Goal: Book appointment/travel/reservation

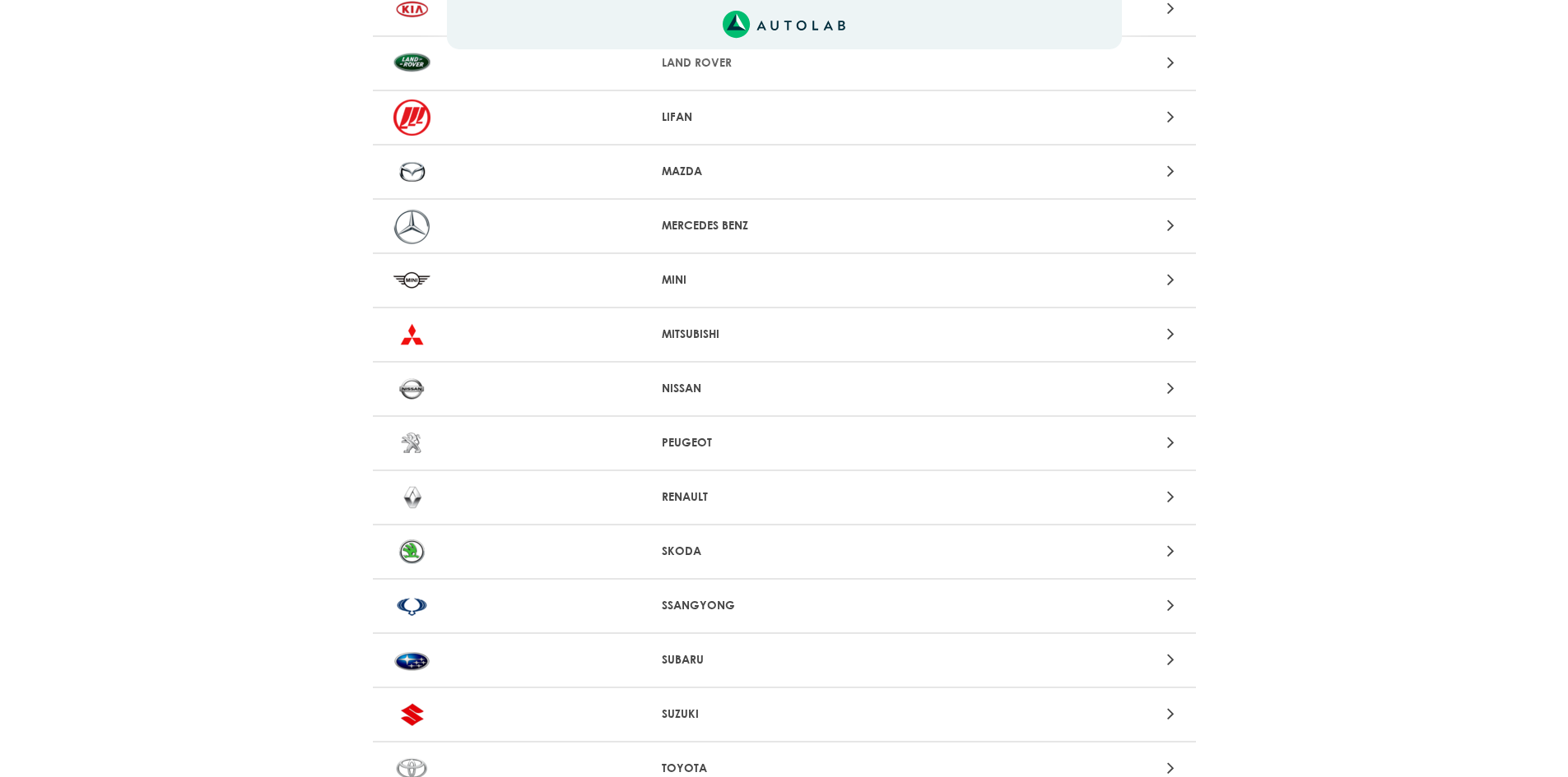
scroll to position [1272, 0]
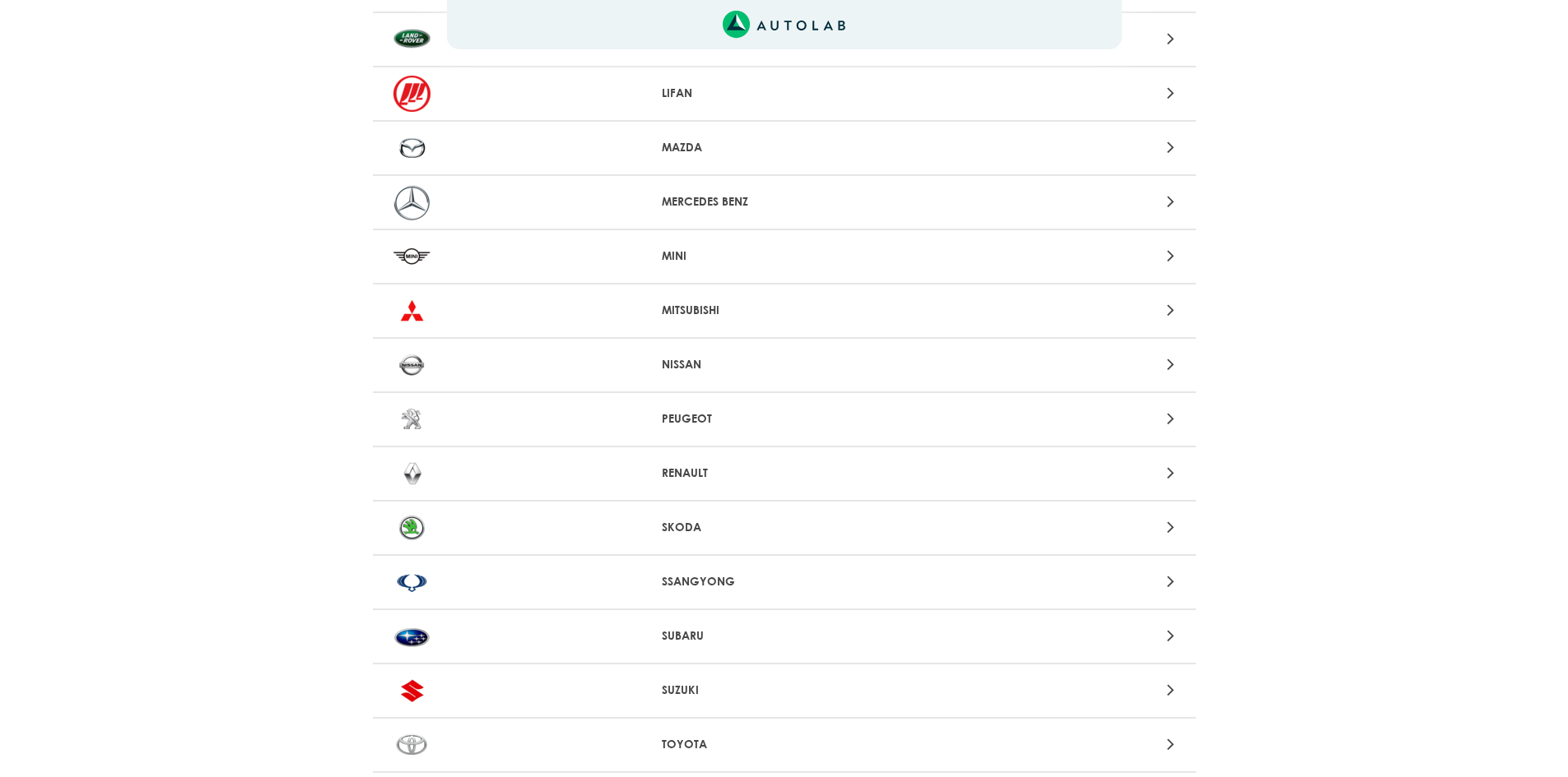
click at [722, 475] on p "RENAULT" at bounding box center [784, 473] width 244 height 17
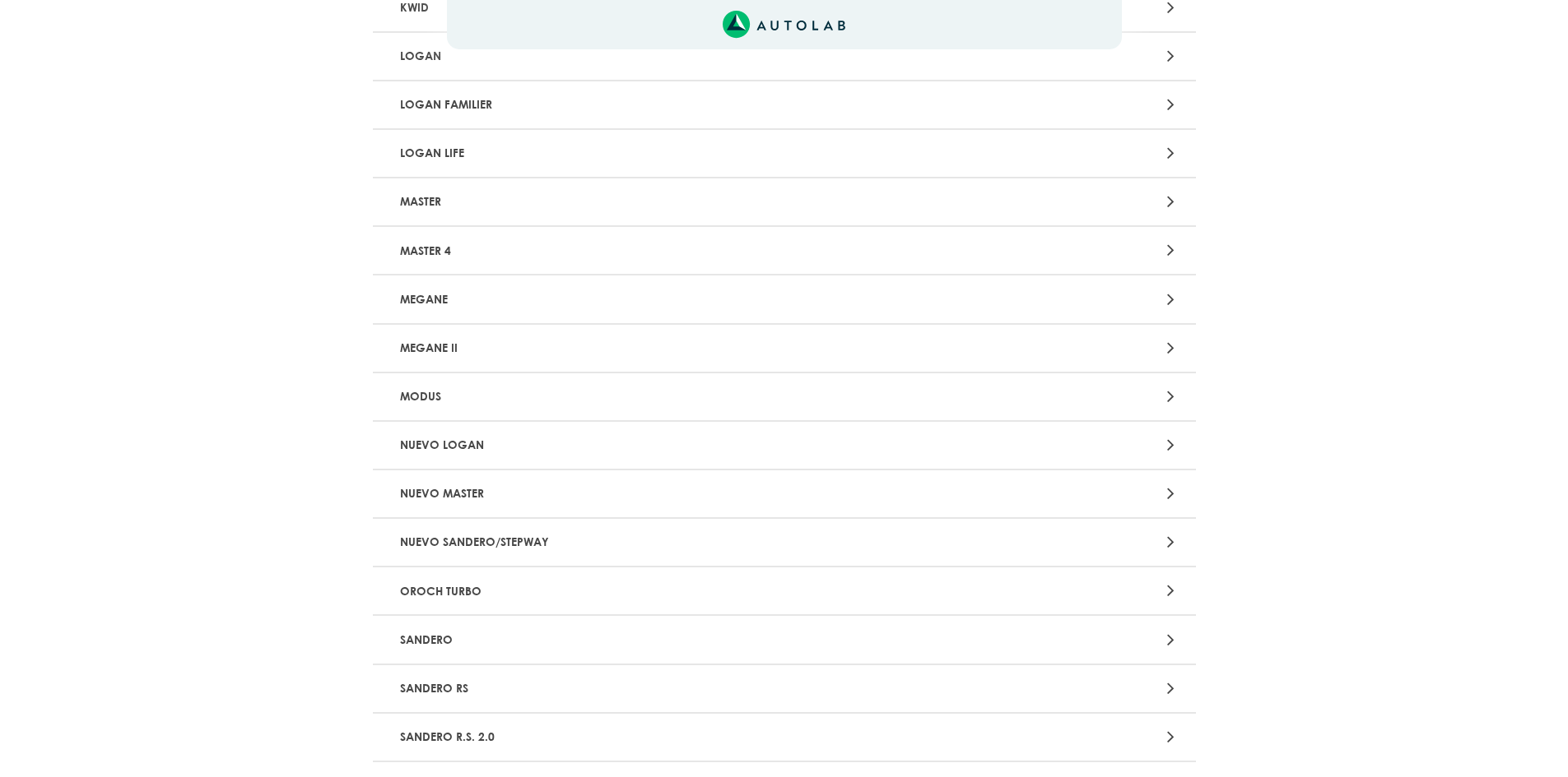
scroll to position [1316, 0]
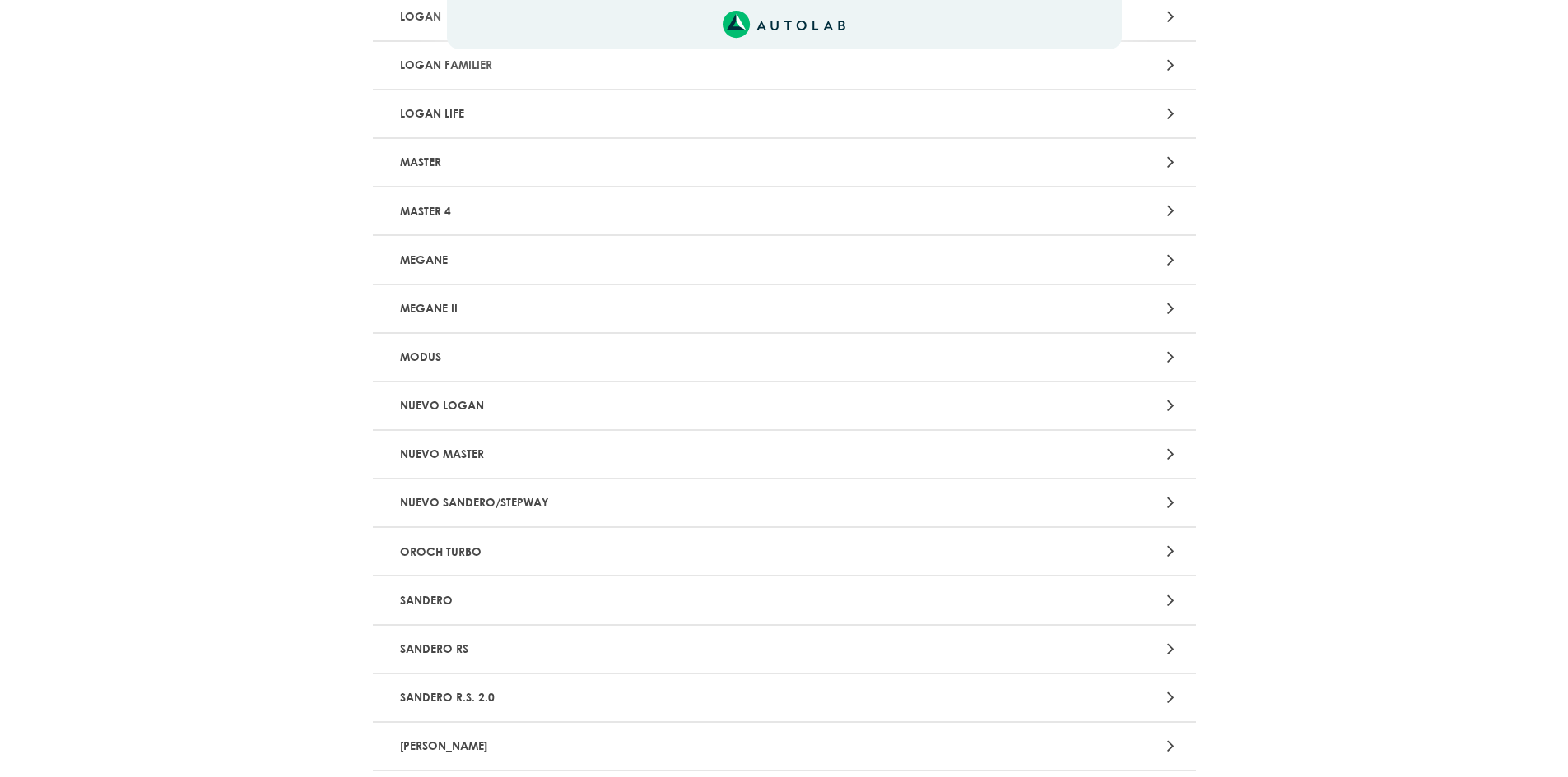
click at [1048, 502] on div at bounding box center [1052, 503] width 269 height 23
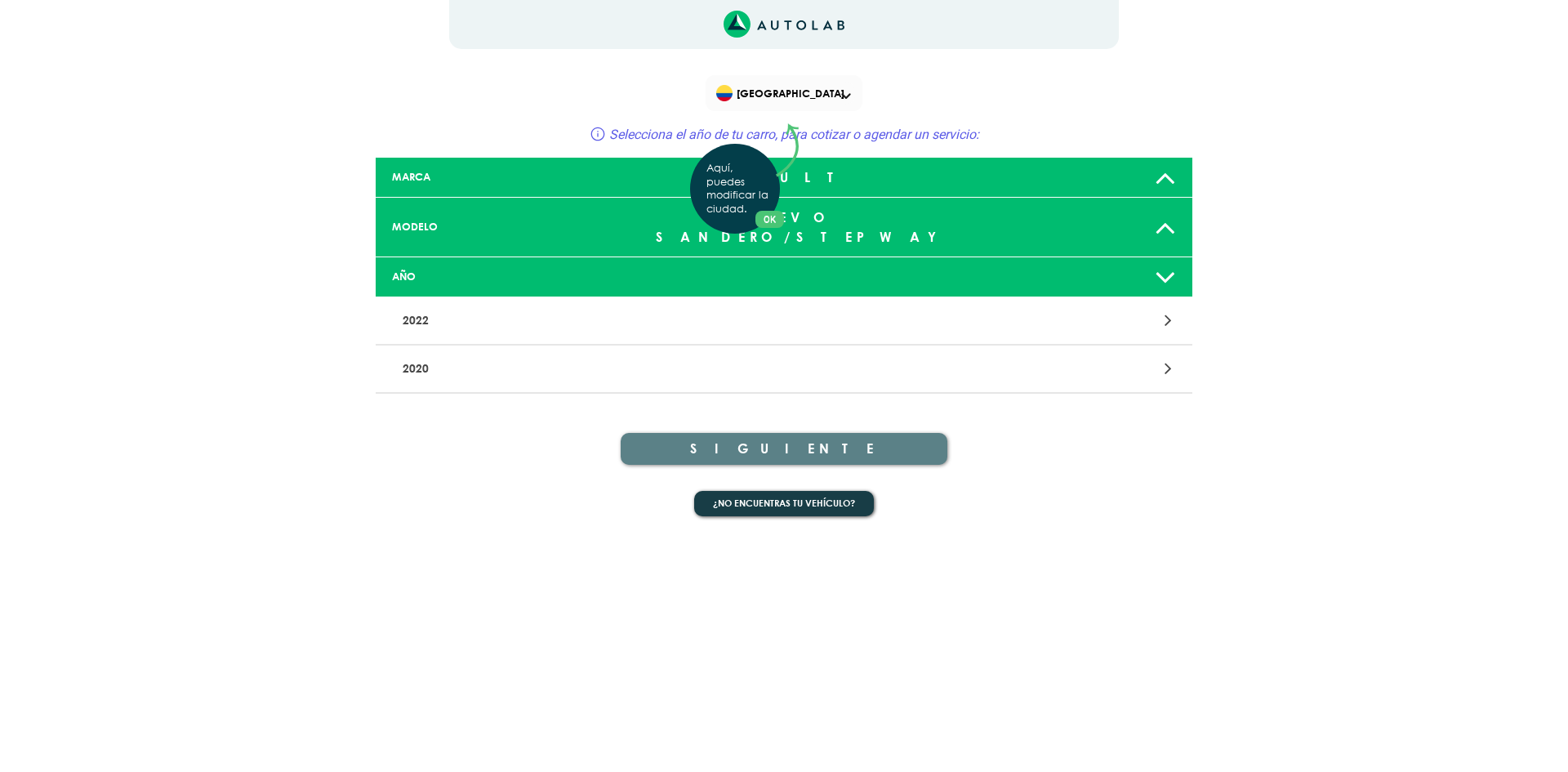
click at [1166, 257] on div "Aquí, puedes modificar la ciudad. OK .aex,.bex{fill:none!important;stroke:#50c4…" at bounding box center [784, 386] width 1568 height 772
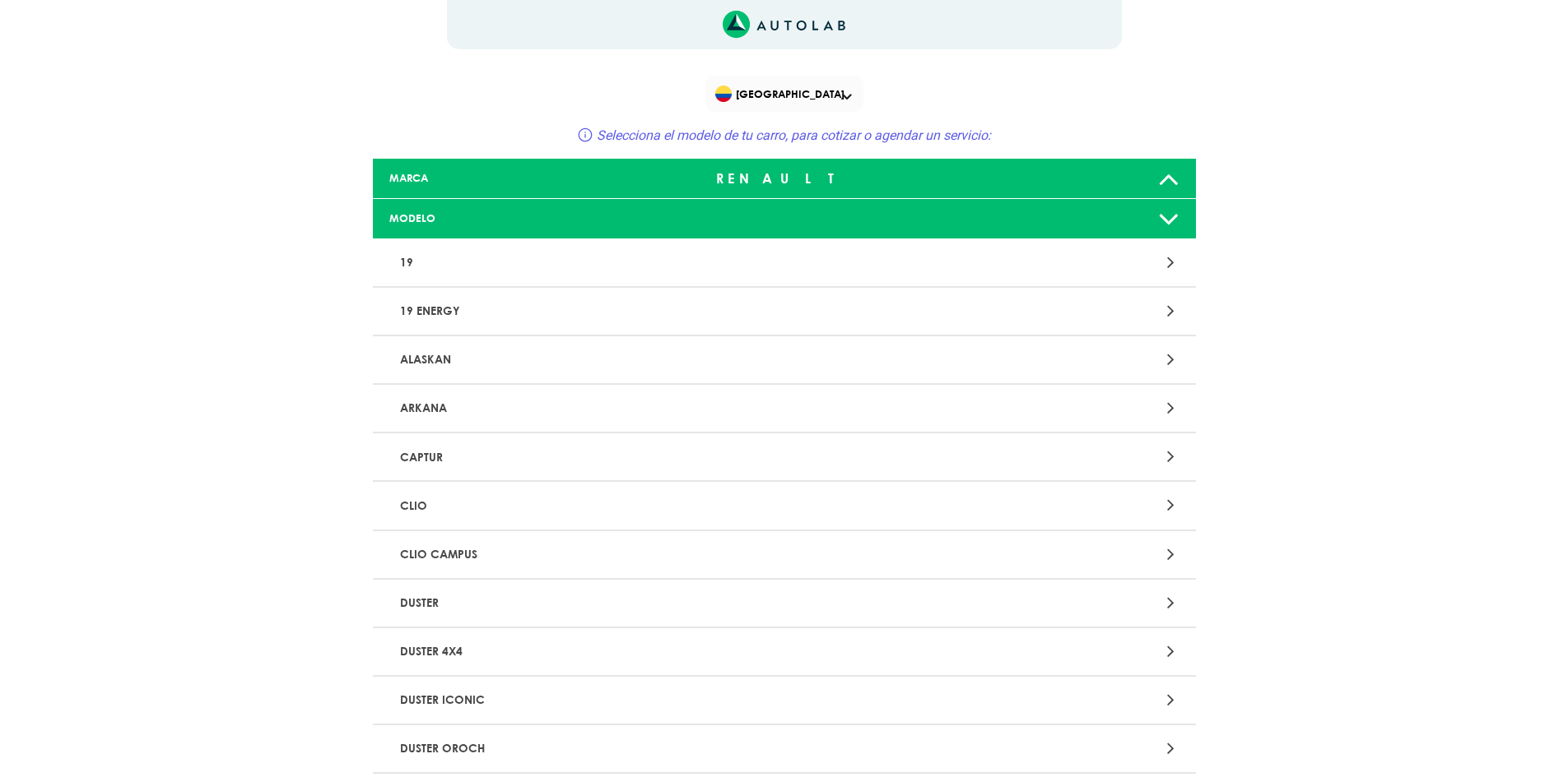
click at [841, 94] on div "[GEOGRAPHIC_DATA]" at bounding box center [784, 94] width 158 height 36
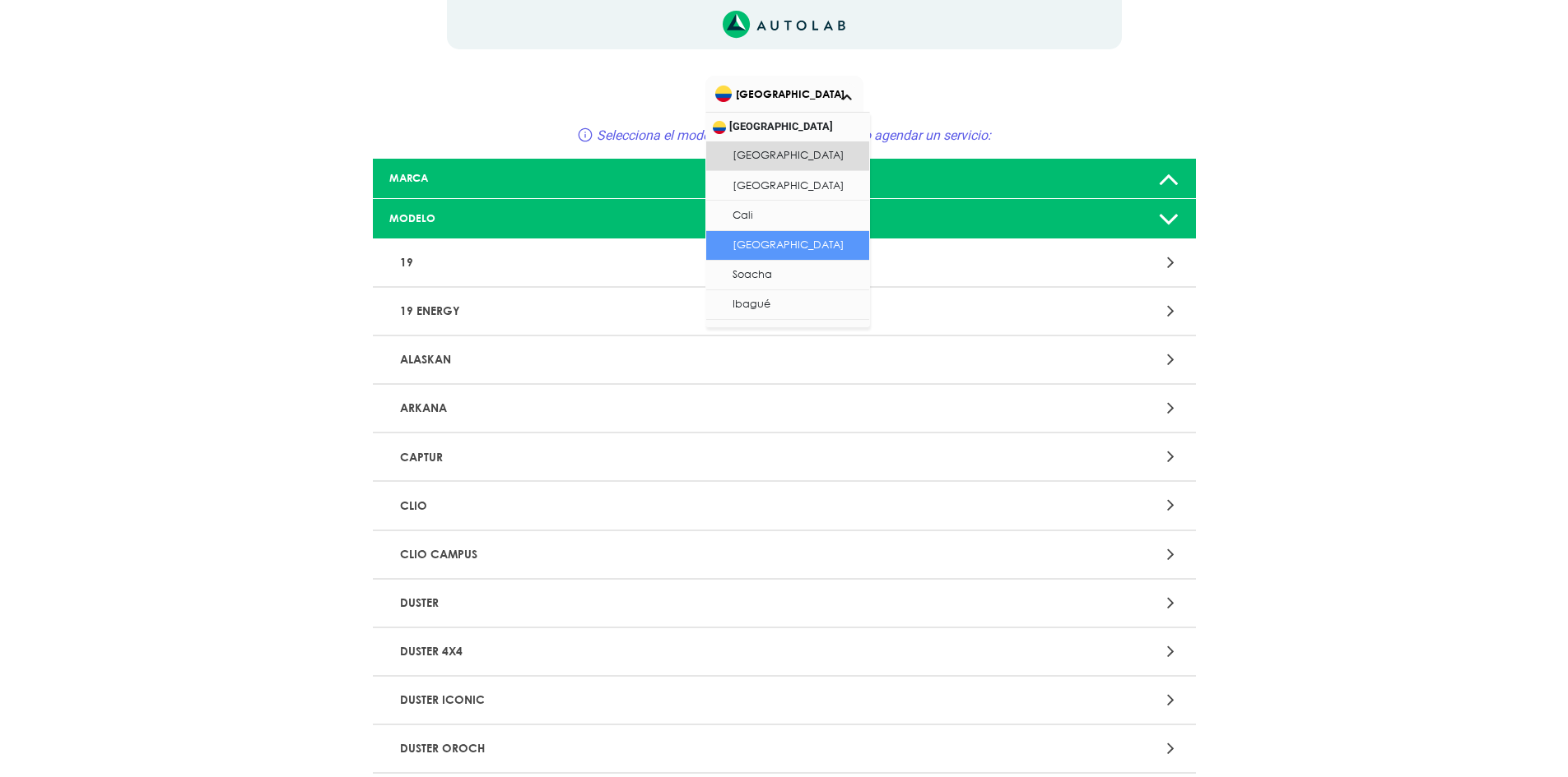
click at [769, 245] on li "[GEOGRAPHIC_DATA]" at bounding box center [788, 246] width 163 height 29
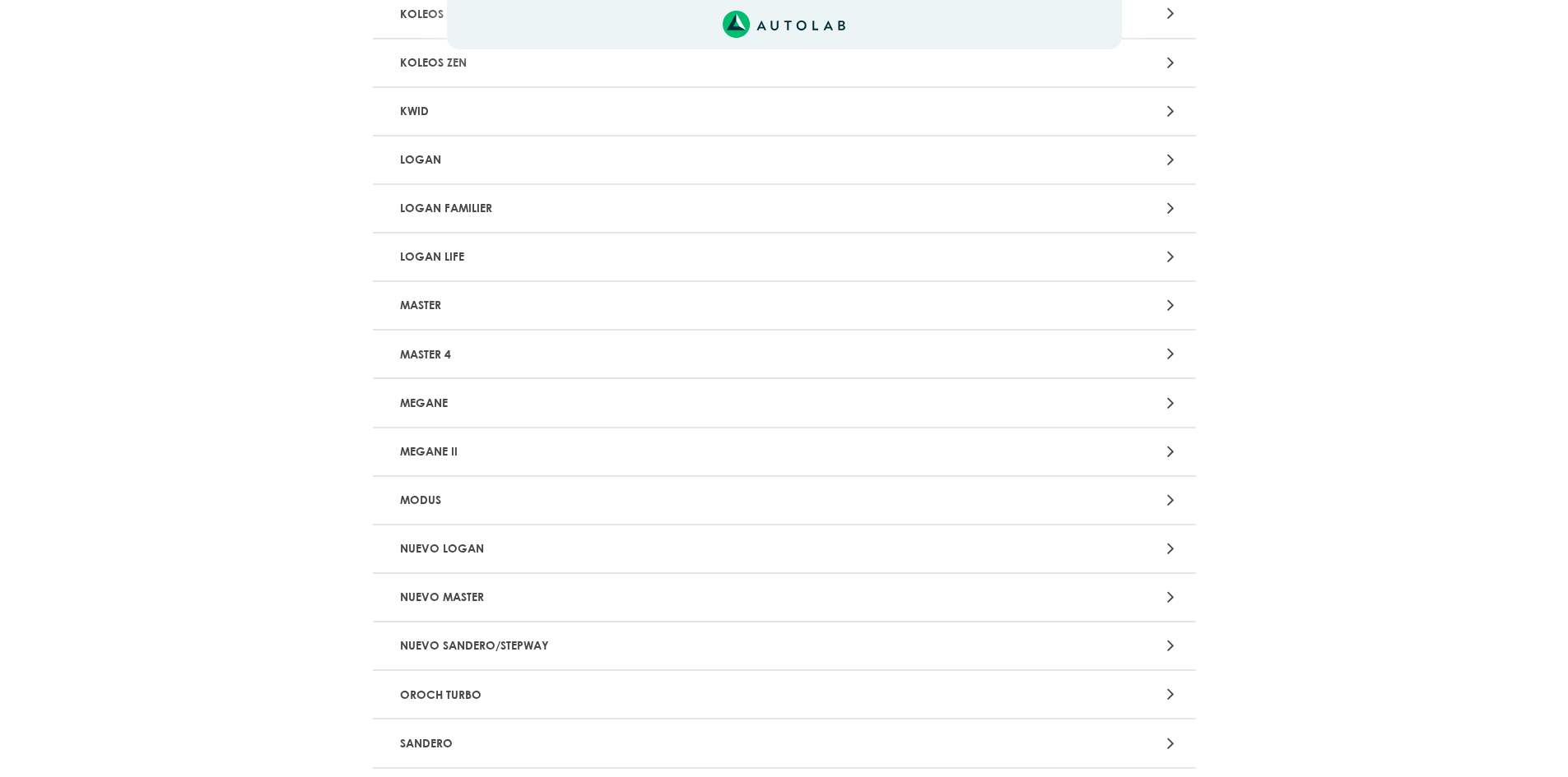
scroll to position [1480, 0]
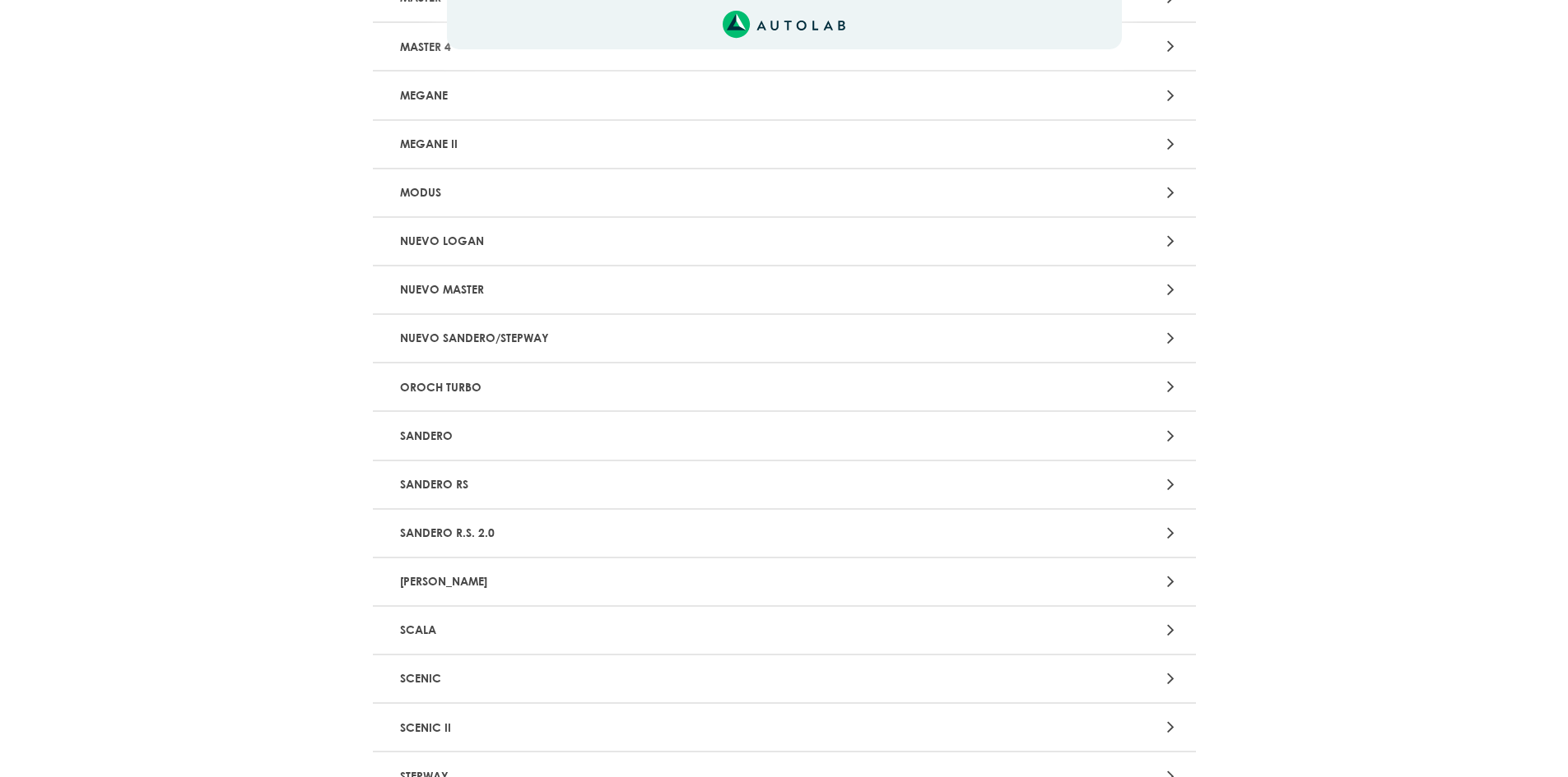
click at [469, 440] on p "SANDERO" at bounding box center [649, 435] width 512 height 30
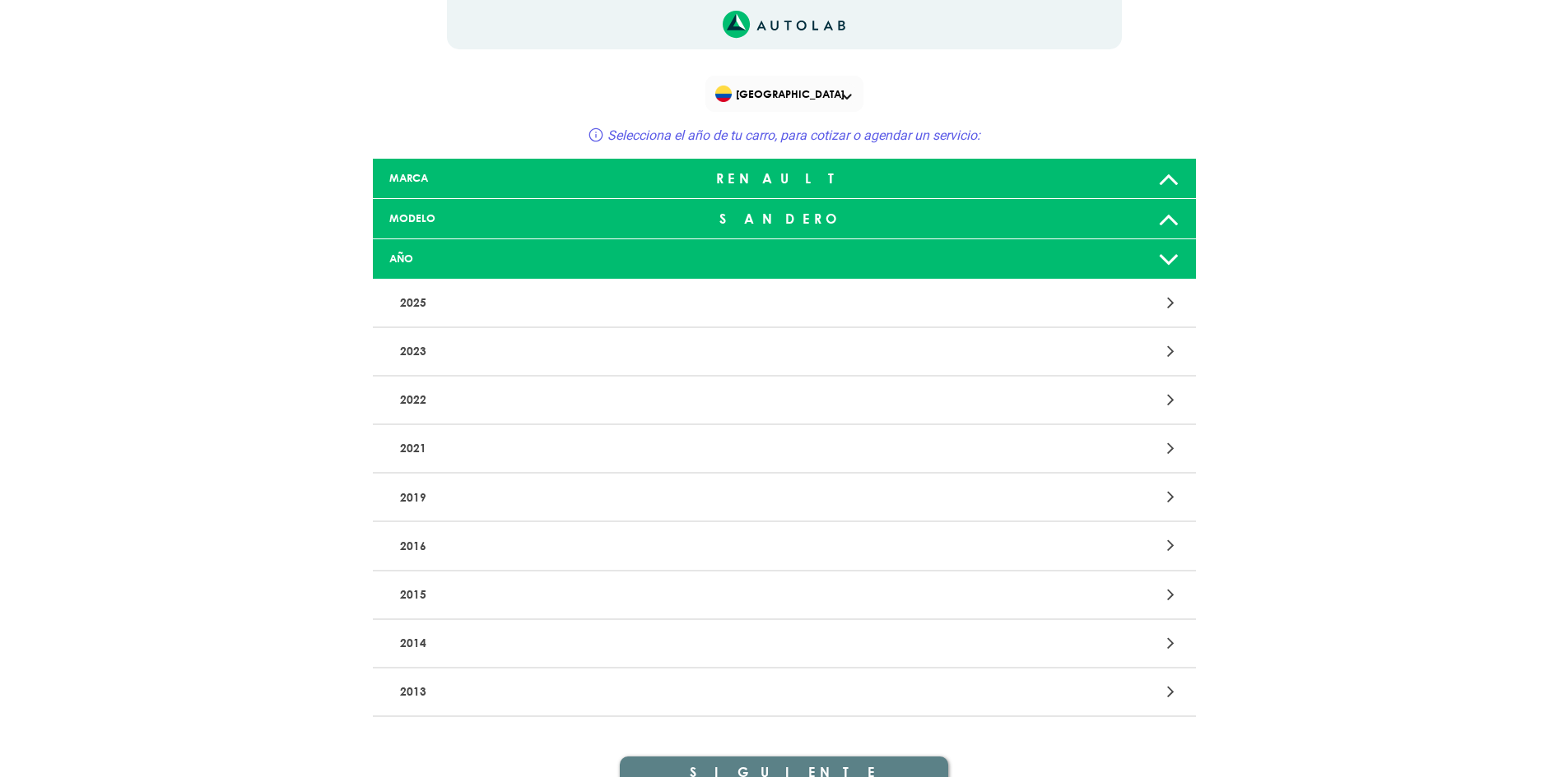
scroll to position [83, 0]
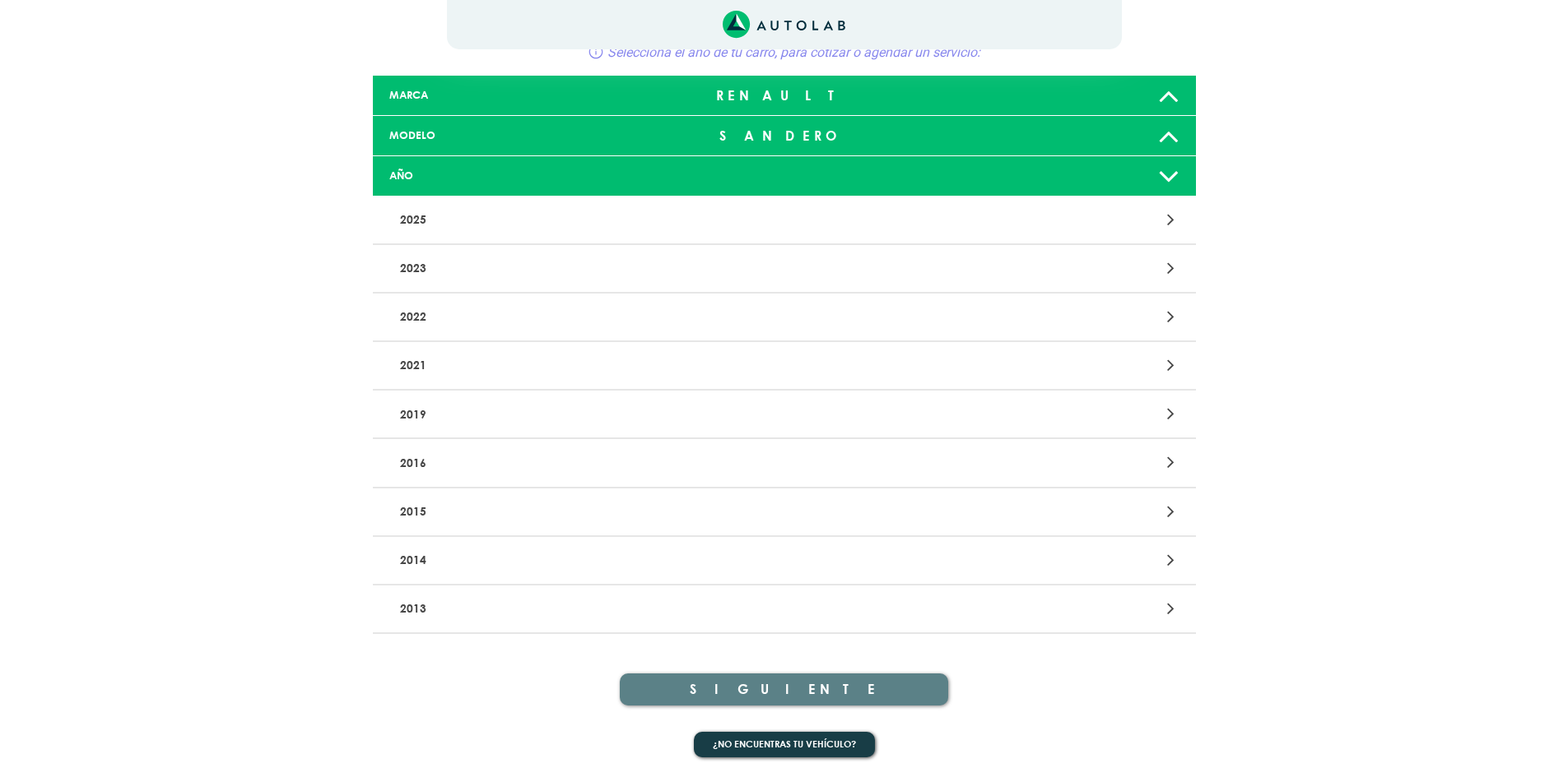
click at [1093, 411] on div at bounding box center [1052, 414] width 269 height 23
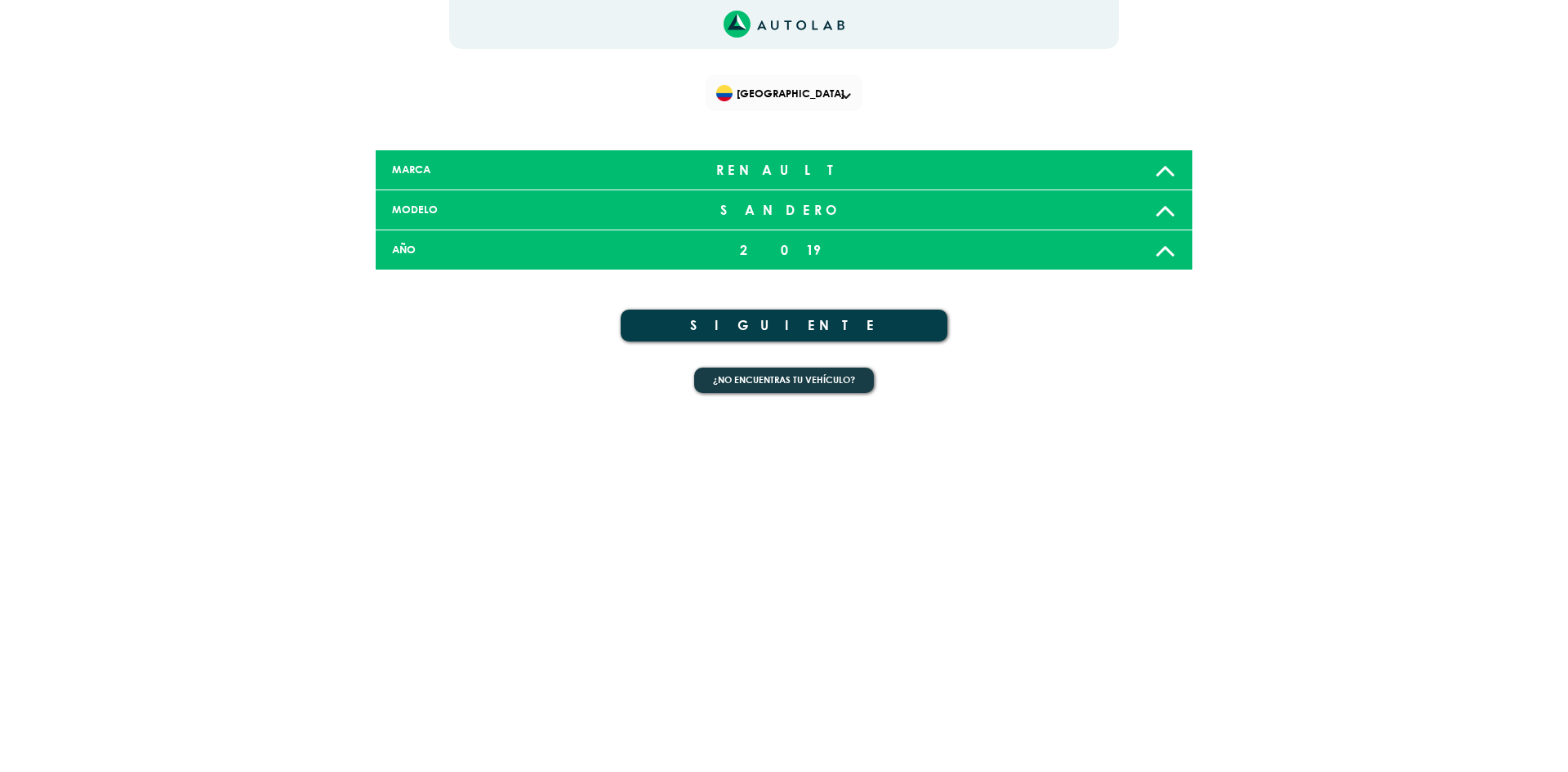
click at [783, 320] on button "SIGUIENTE" at bounding box center [784, 325] width 327 height 32
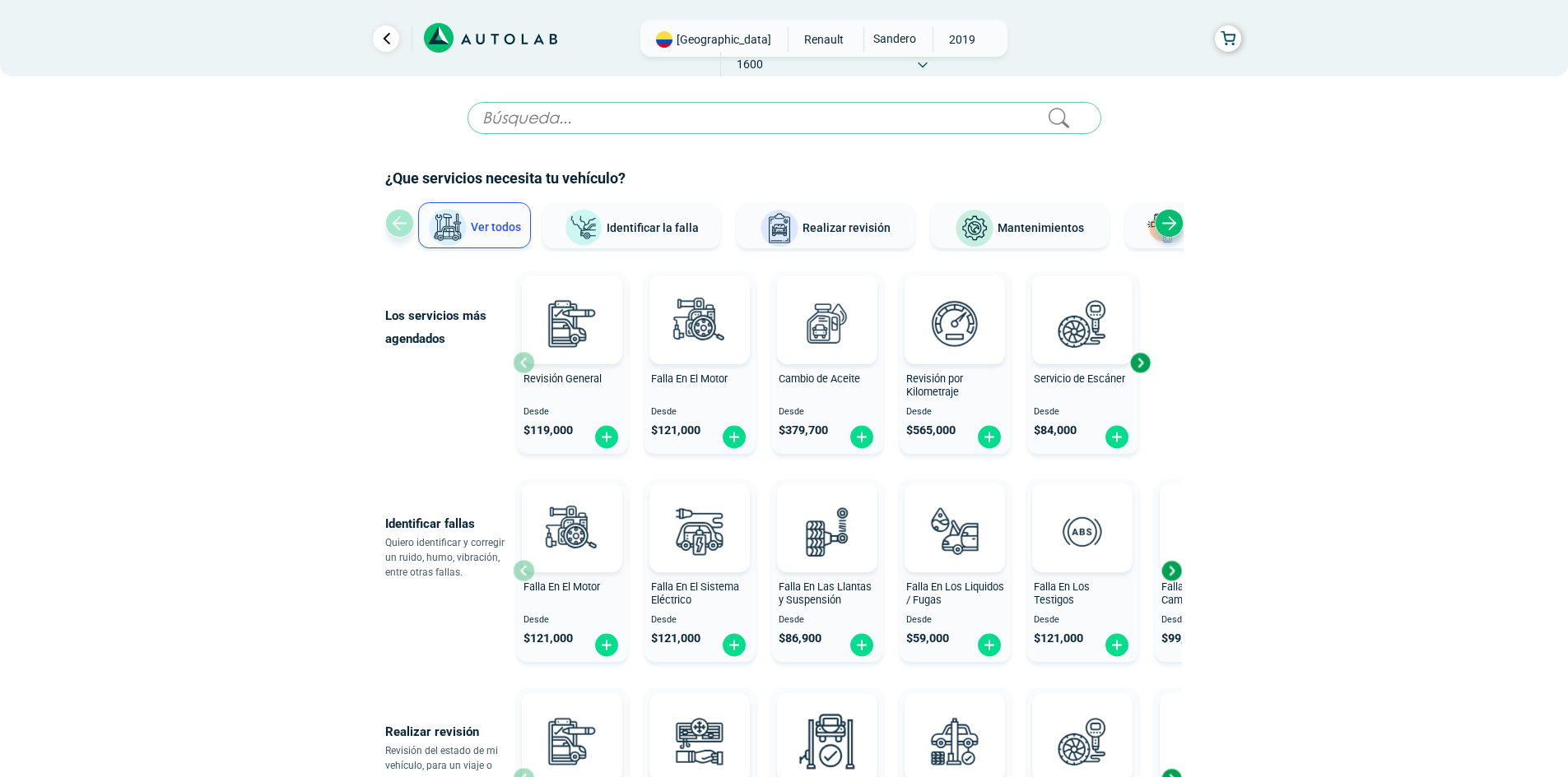
click at [669, 234] on span "Identificar la falla" at bounding box center [653, 226] width 92 height 13
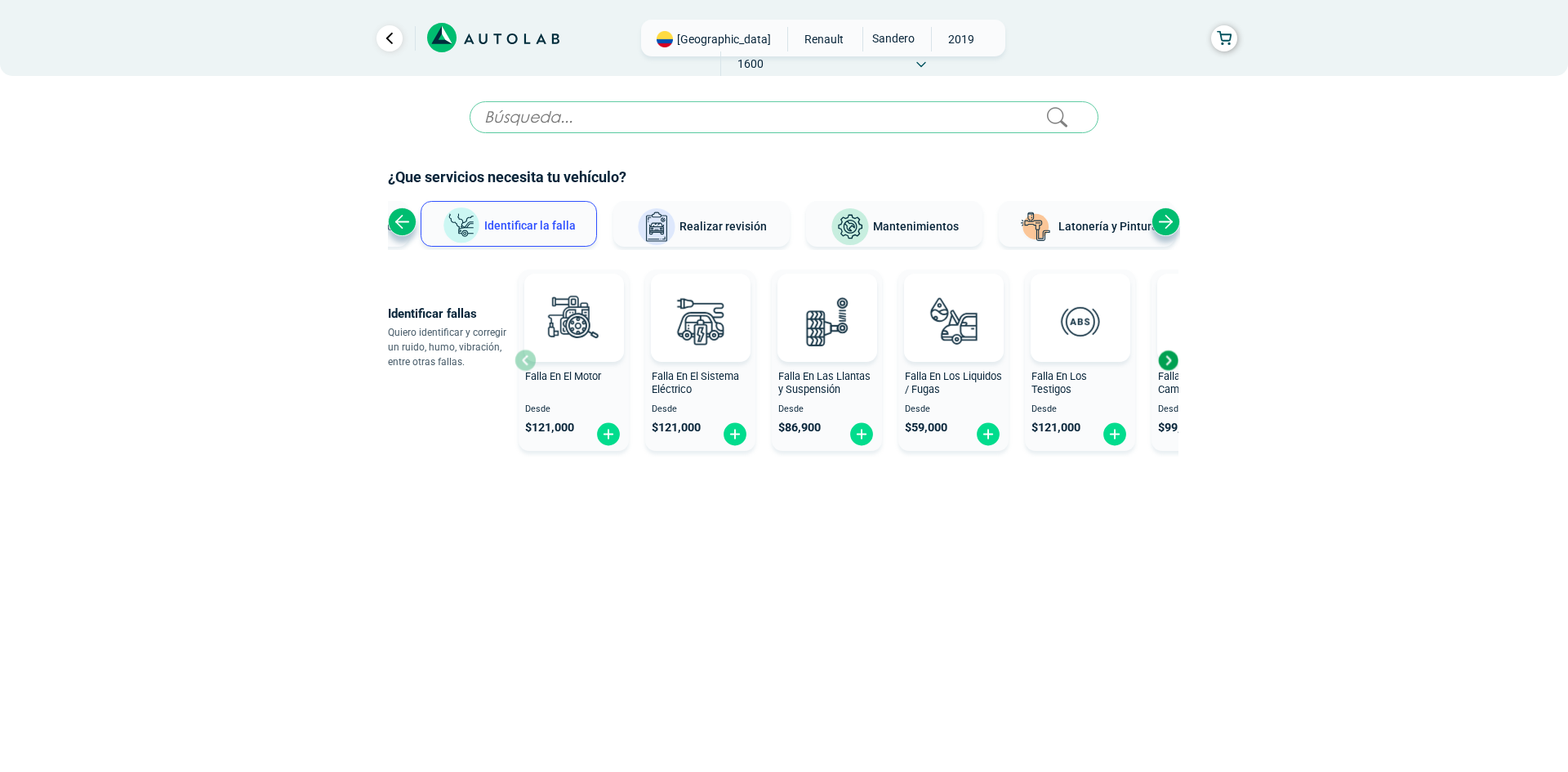
click at [560, 218] on span "Identificar la falla" at bounding box center [530, 224] width 91 height 13
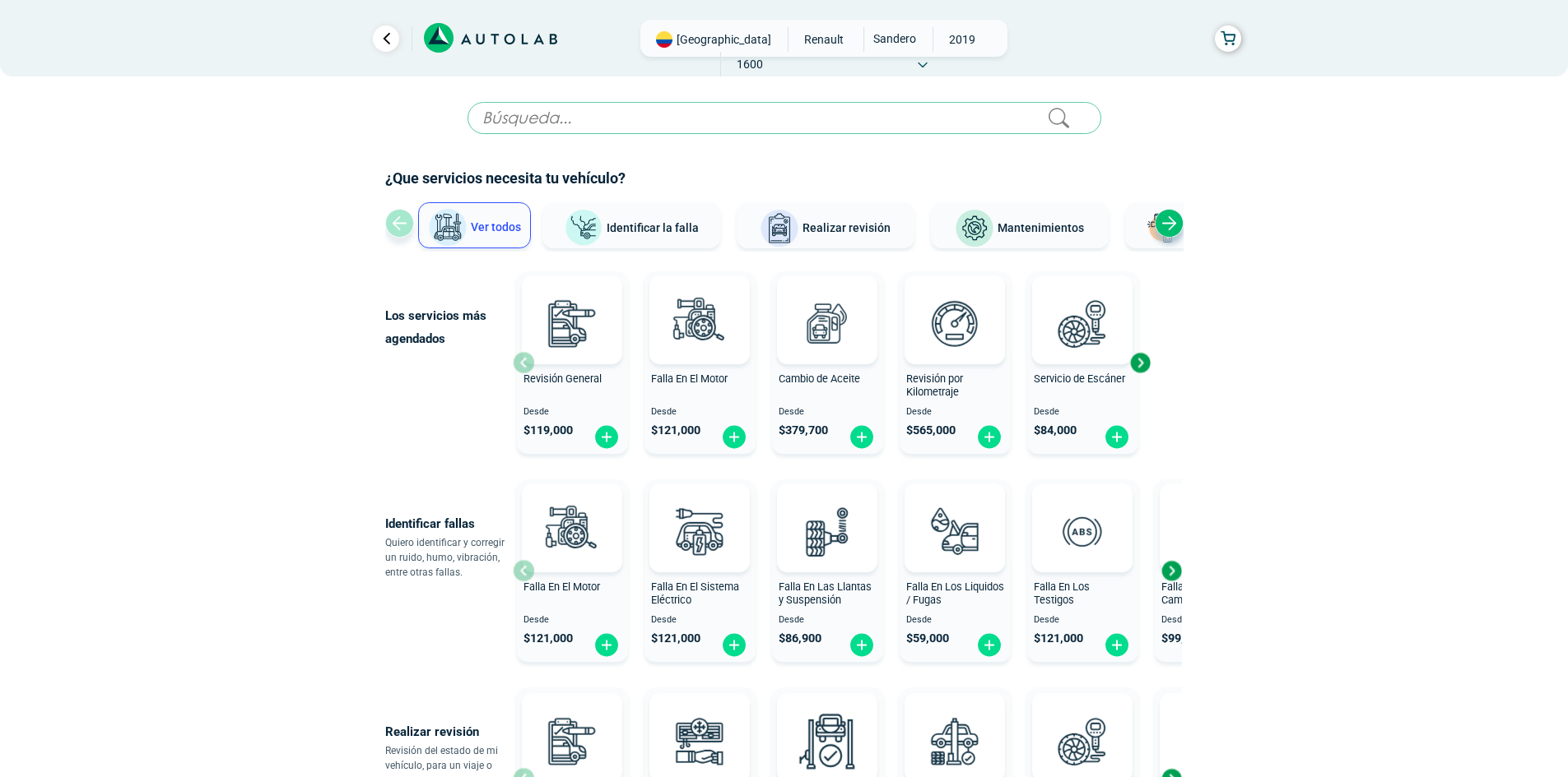
click at [1046, 227] on span "Mantenimientos" at bounding box center [1041, 227] width 87 height 13
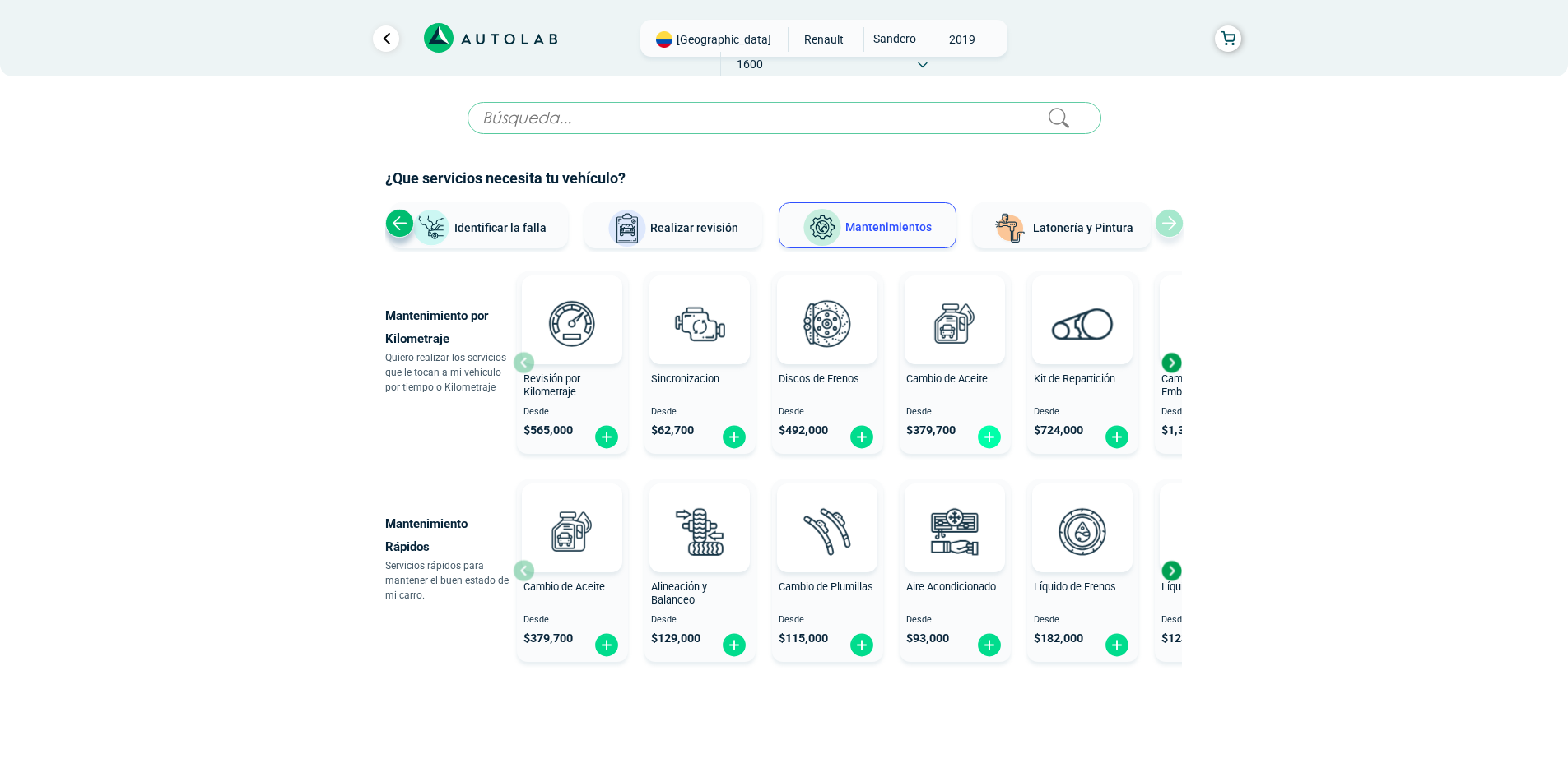
click at [987, 437] on img at bounding box center [989, 437] width 26 height 25
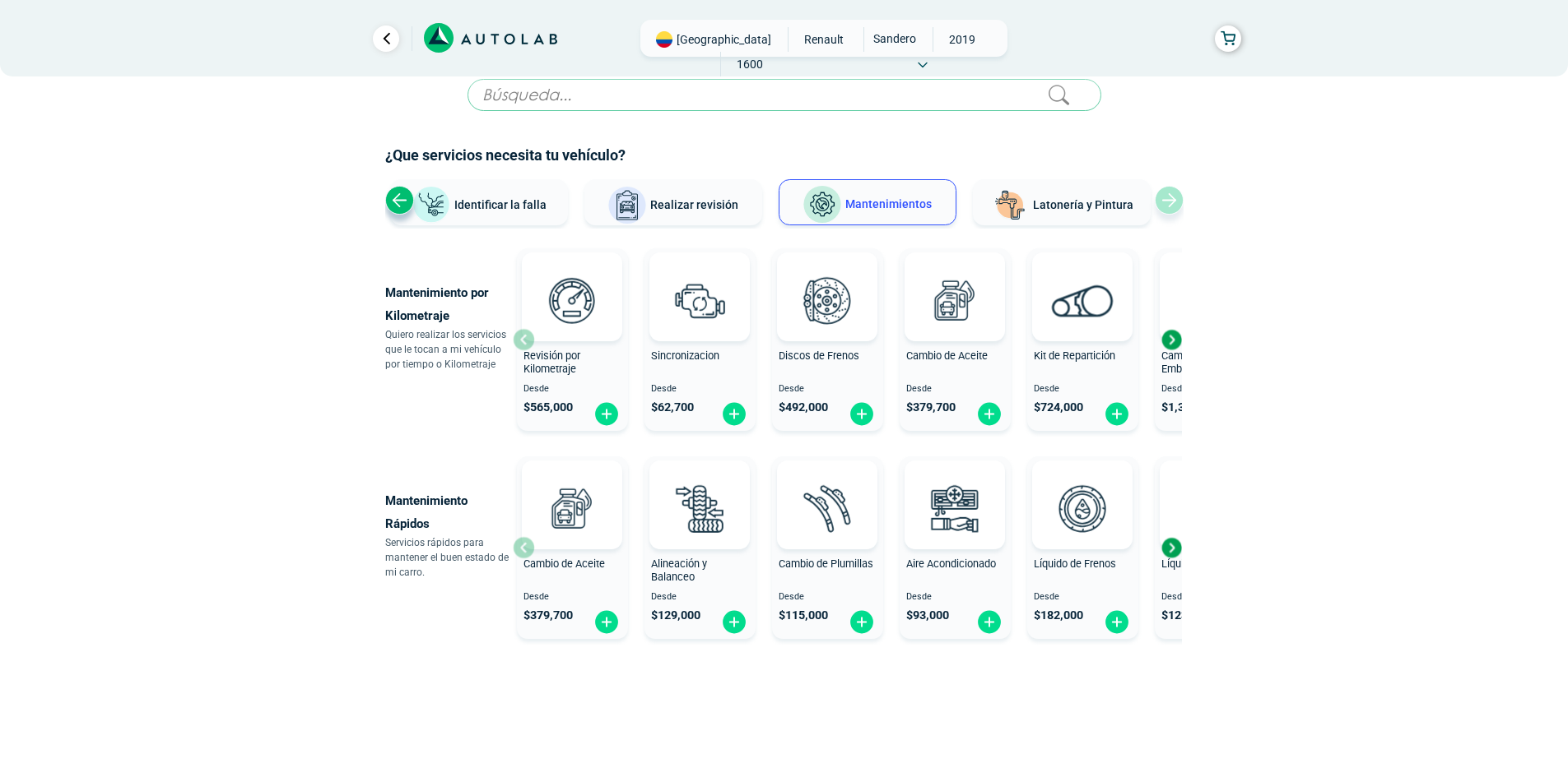
scroll to position [36, 0]
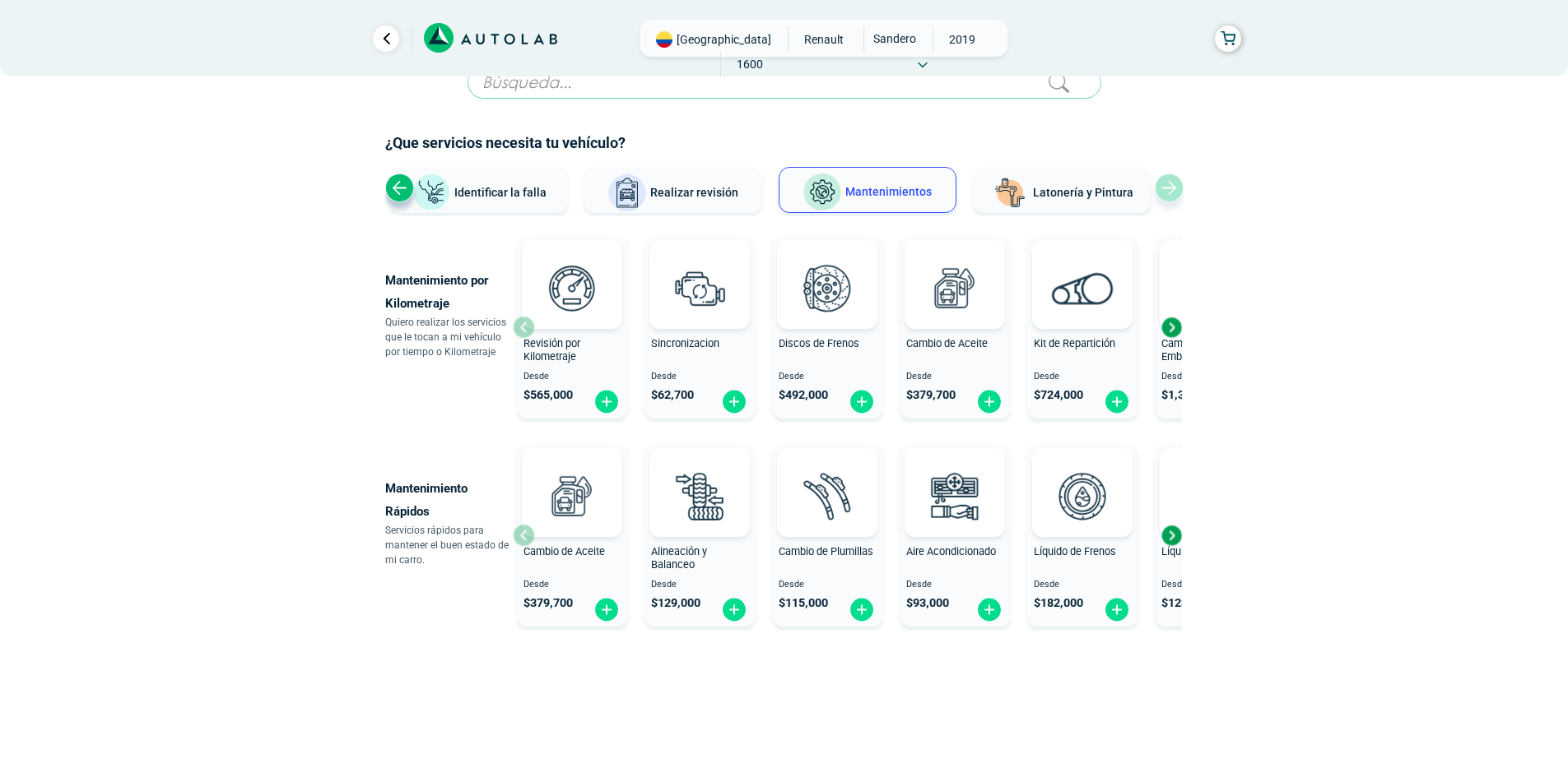
click at [689, 190] on span "Realizar revisión" at bounding box center [694, 192] width 88 height 13
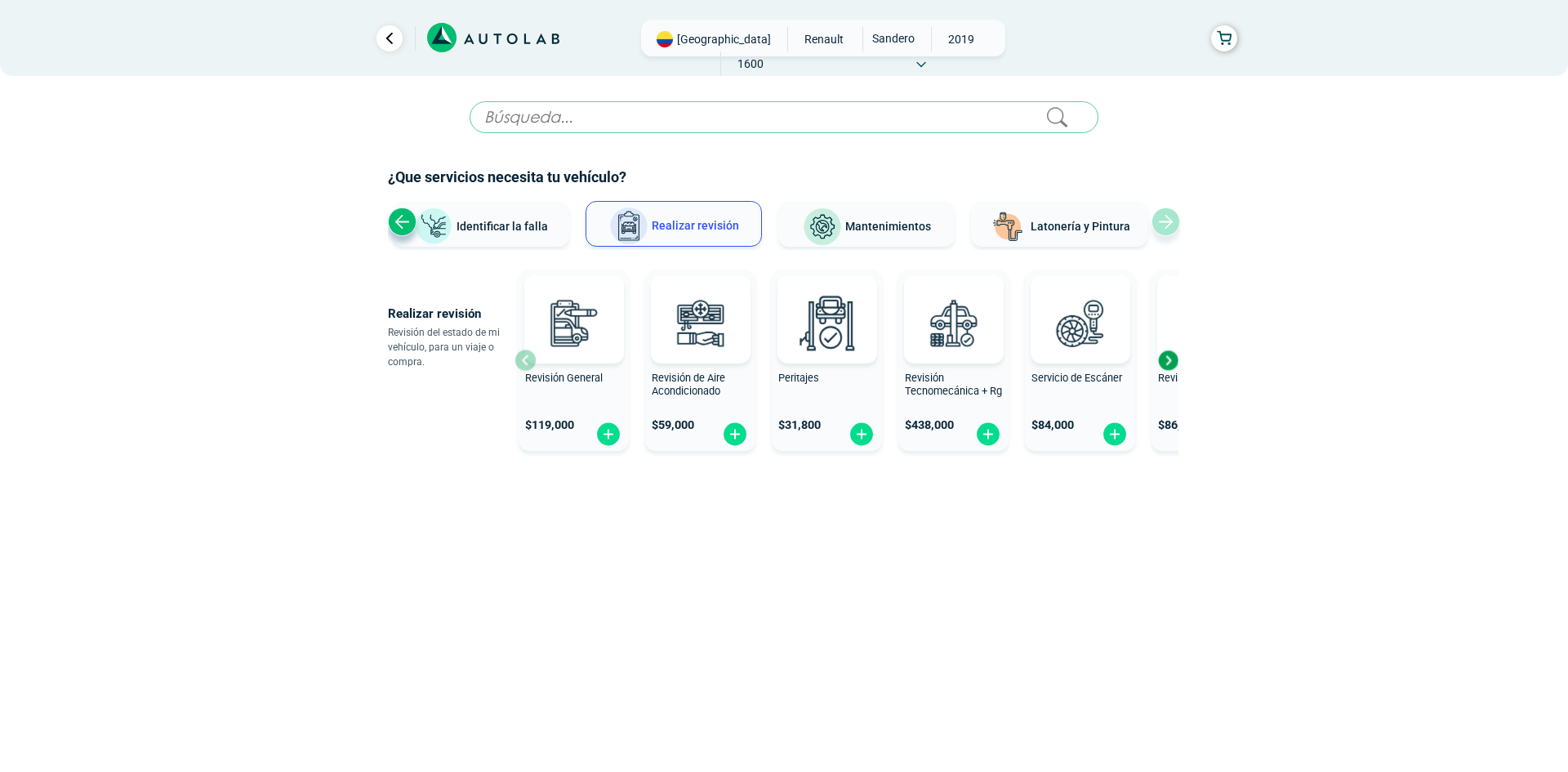
click at [1167, 358] on div "Next slide" at bounding box center [1167, 360] width 24 height 24
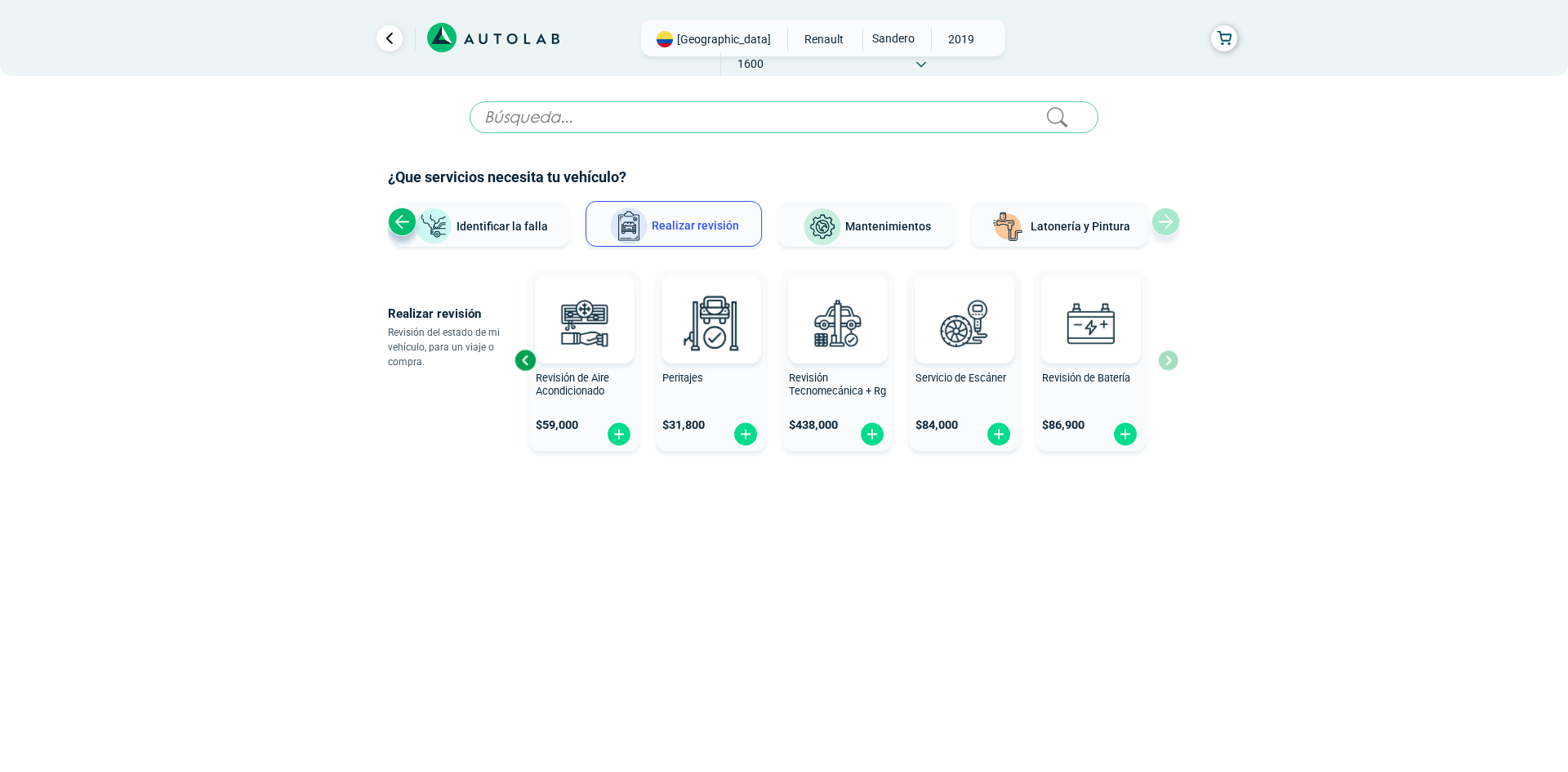
click at [516, 358] on div "Previous slide" at bounding box center [525, 360] width 24 height 24
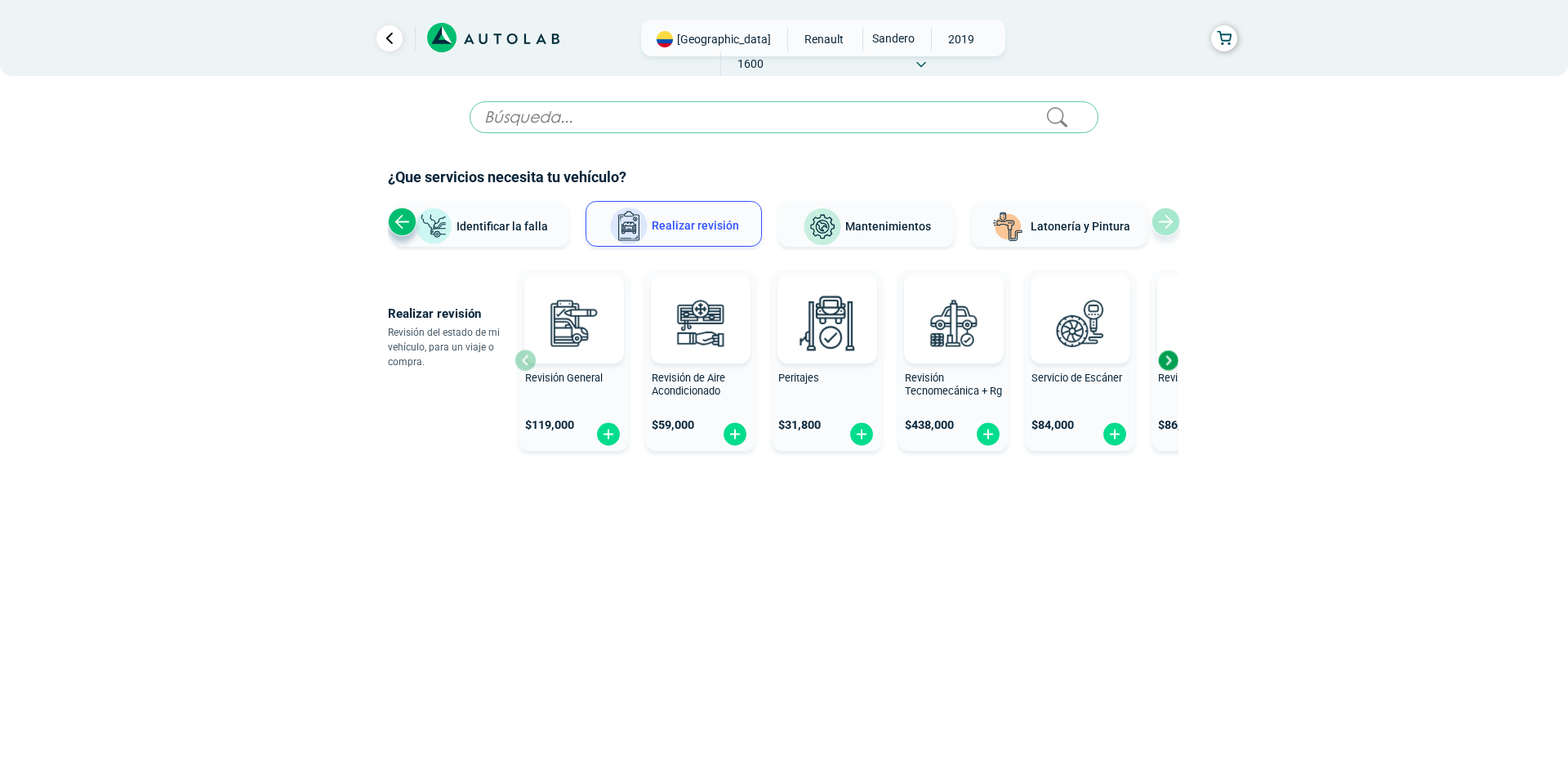
click at [1174, 364] on div "Next slide" at bounding box center [1167, 360] width 24 height 24
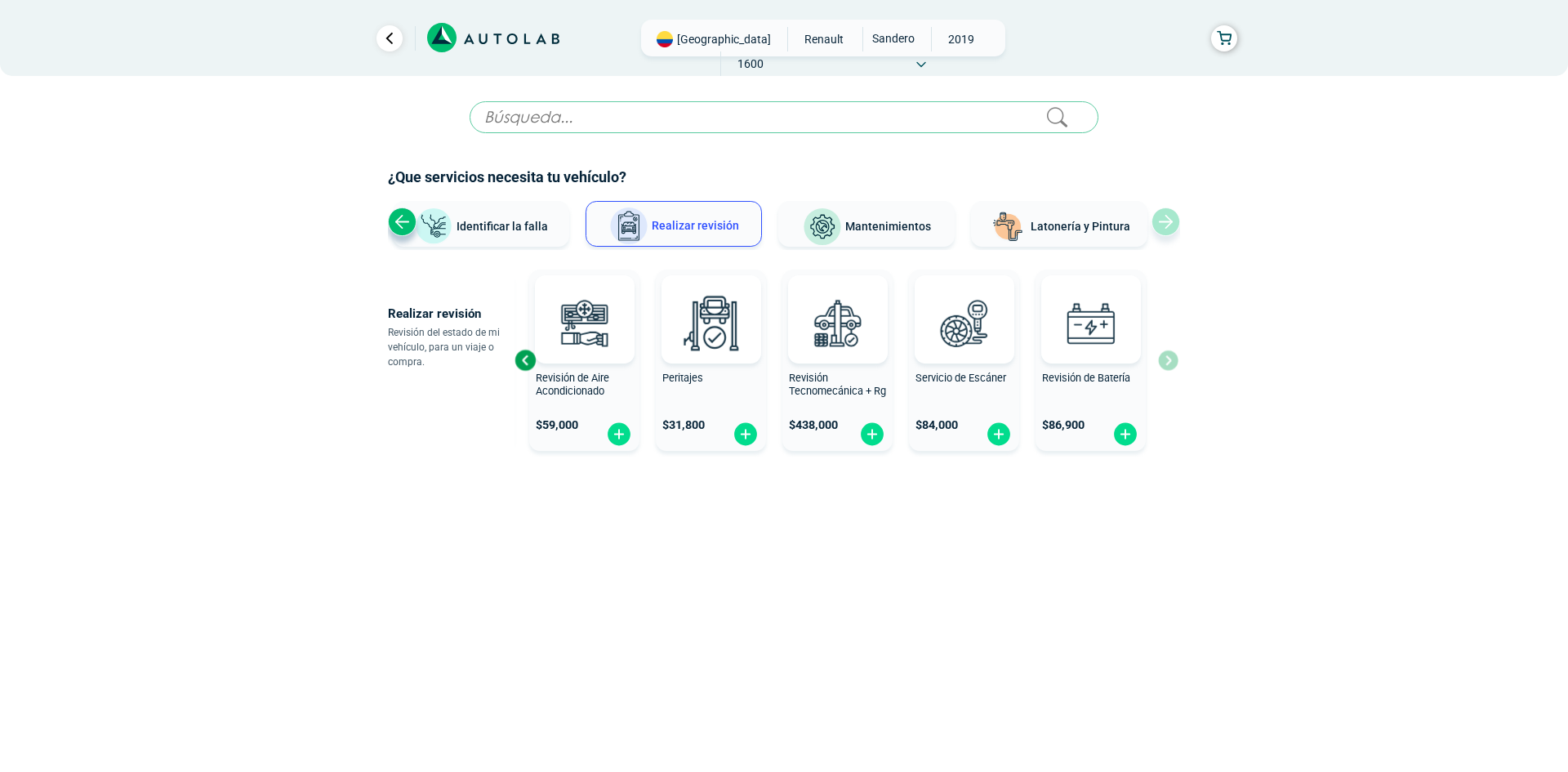
click at [489, 221] on span "Identificar la falla" at bounding box center [502, 225] width 91 height 13
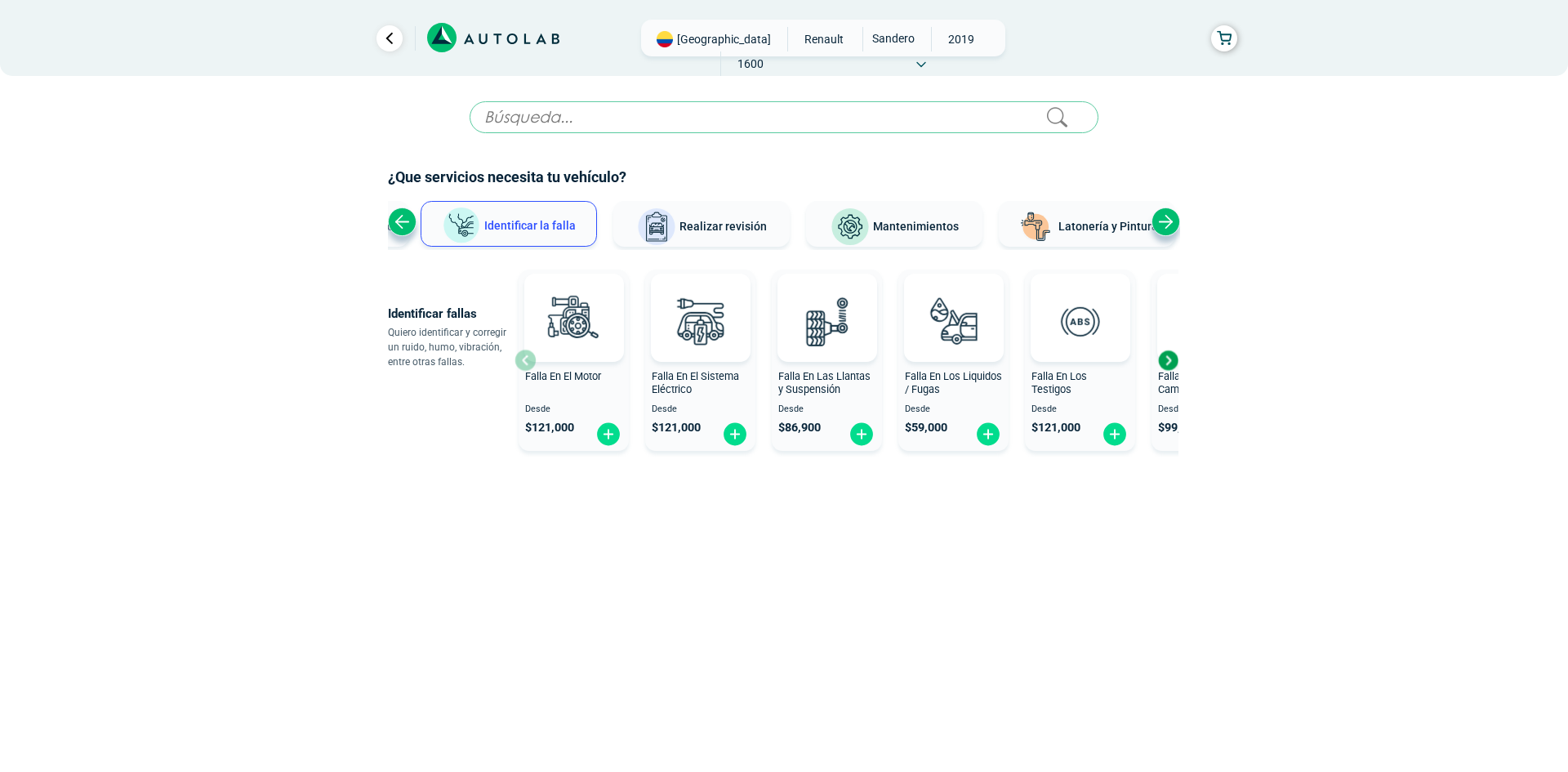
click at [1169, 353] on div "Next slide" at bounding box center [1167, 360] width 24 height 24
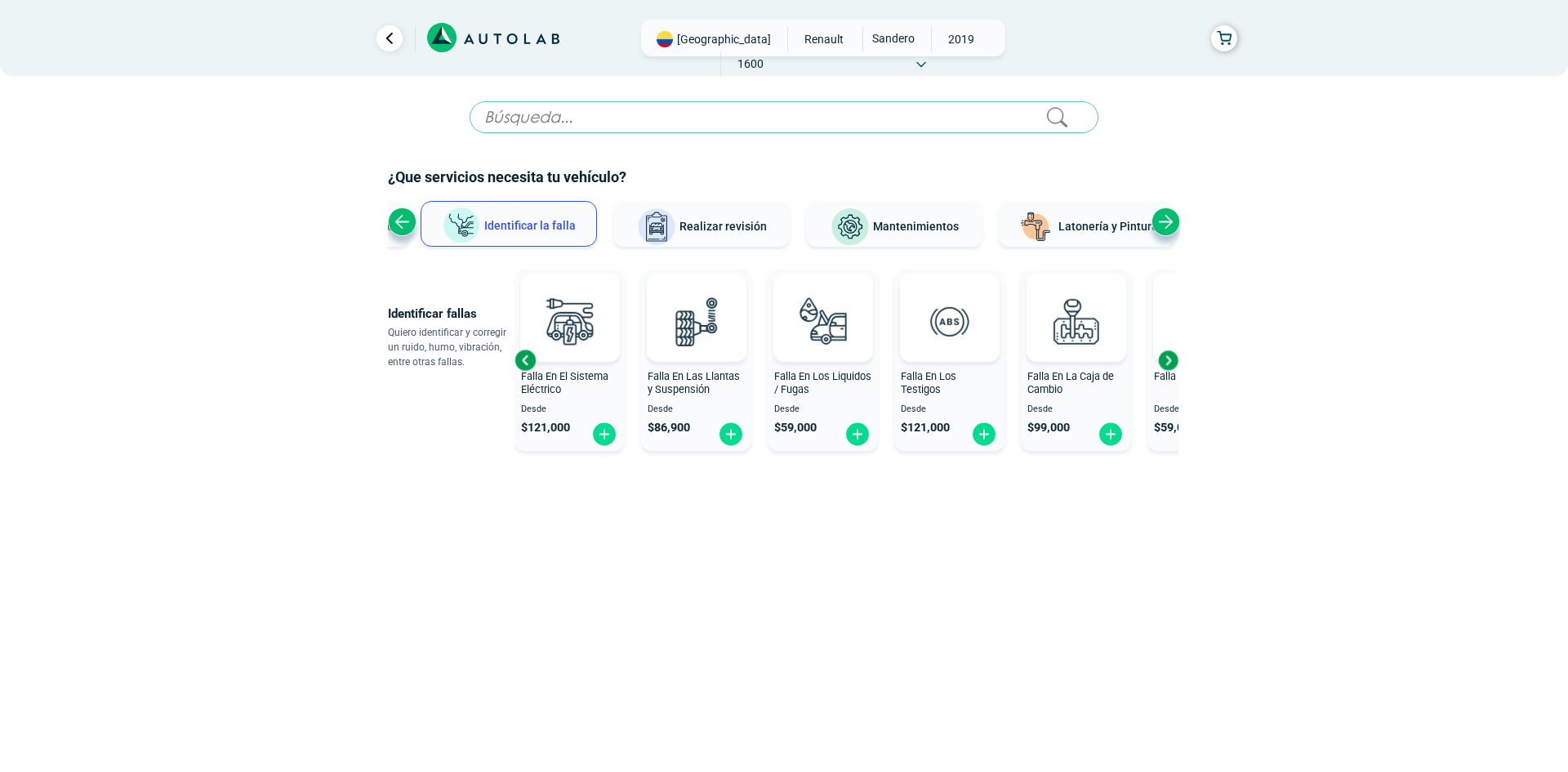
click at [1165, 363] on div "Next slide" at bounding box center [1167, 360] width 24 height 24
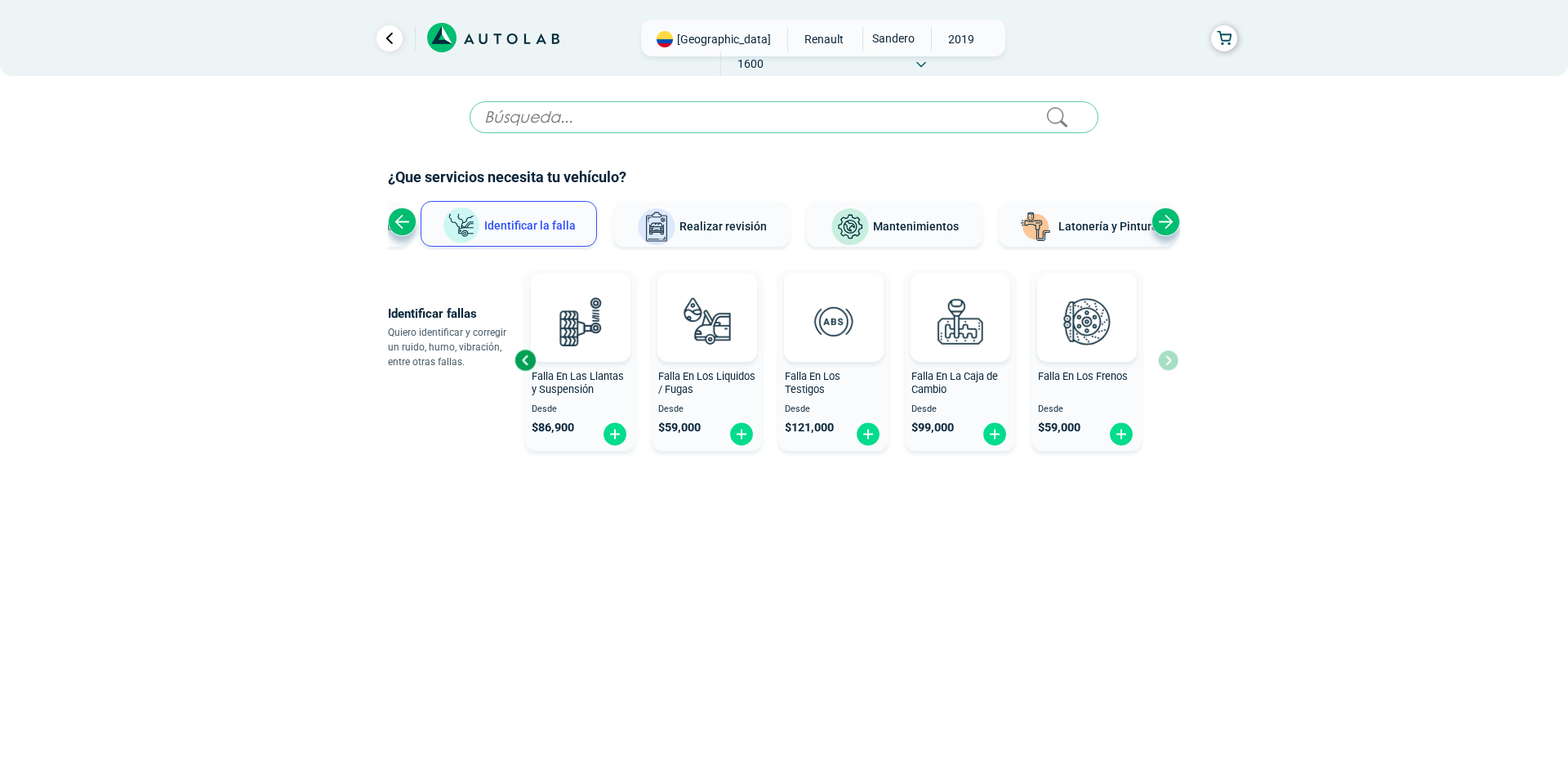
click at [1175, 360] on div "Falla En El Motor Desde $ 121,000 Falla En El Sistema Eléctrico Desde $ 121,000…" at bounding box center [846, 361] width 664 height 195
click at [397, 231] on div "Previous slide" at bounding box center [402, 221] width 28 height 28
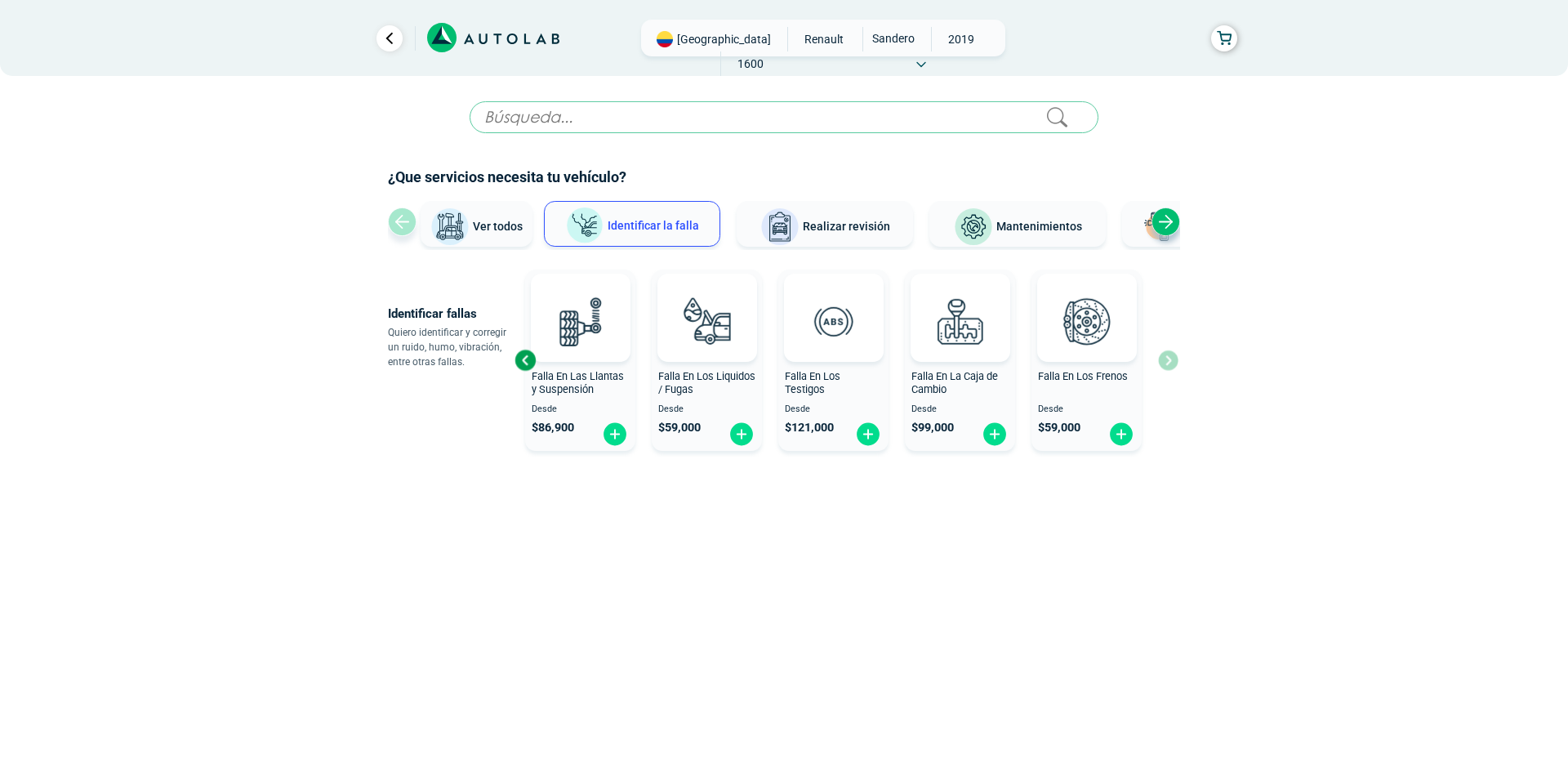
click at [475, 226] on span "Ver todos" at bounding box center [498, 225] width 50 height 13
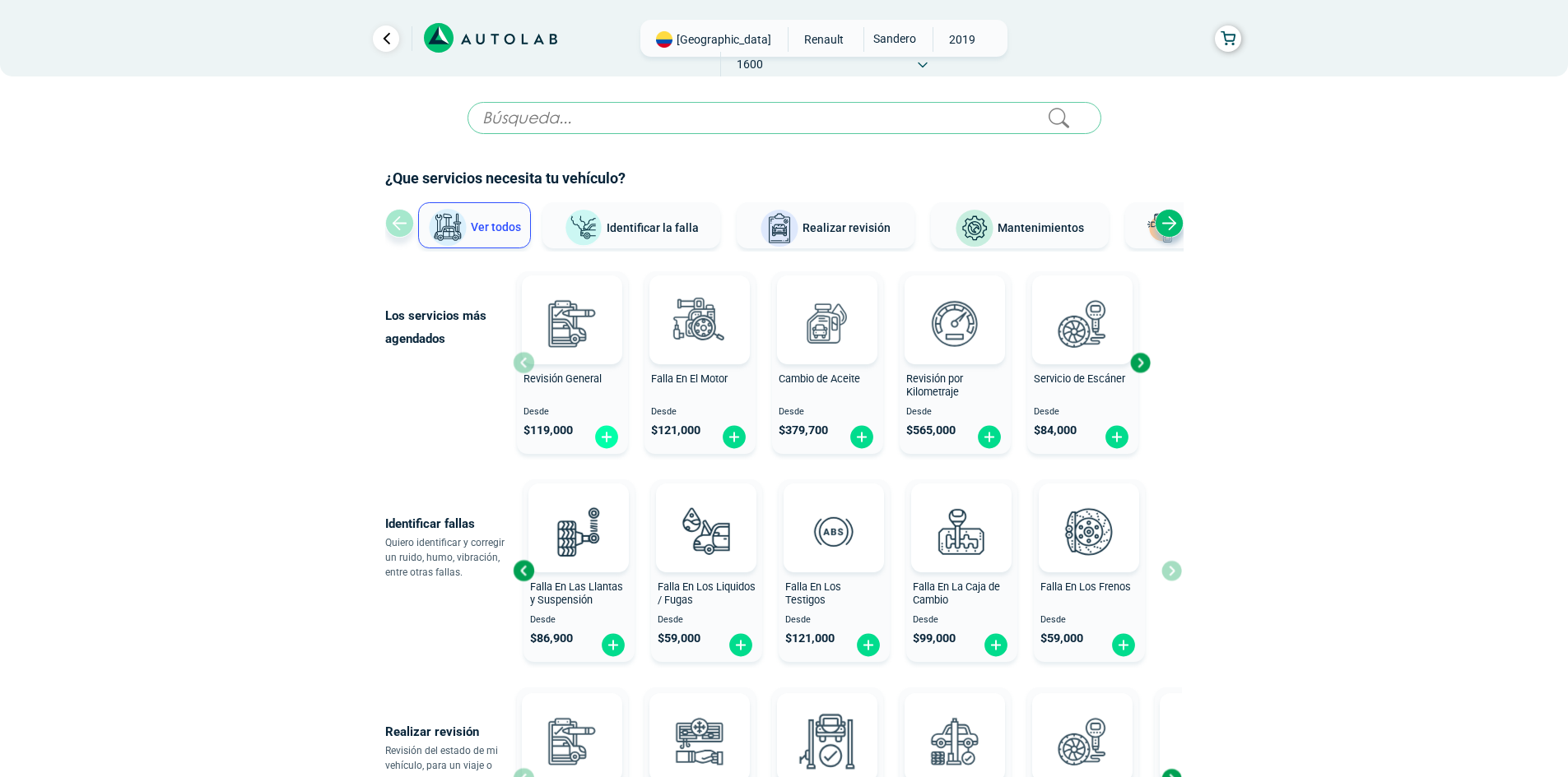
click at [605, 437] on img at bounding box center [606, 437] width 26 height 25
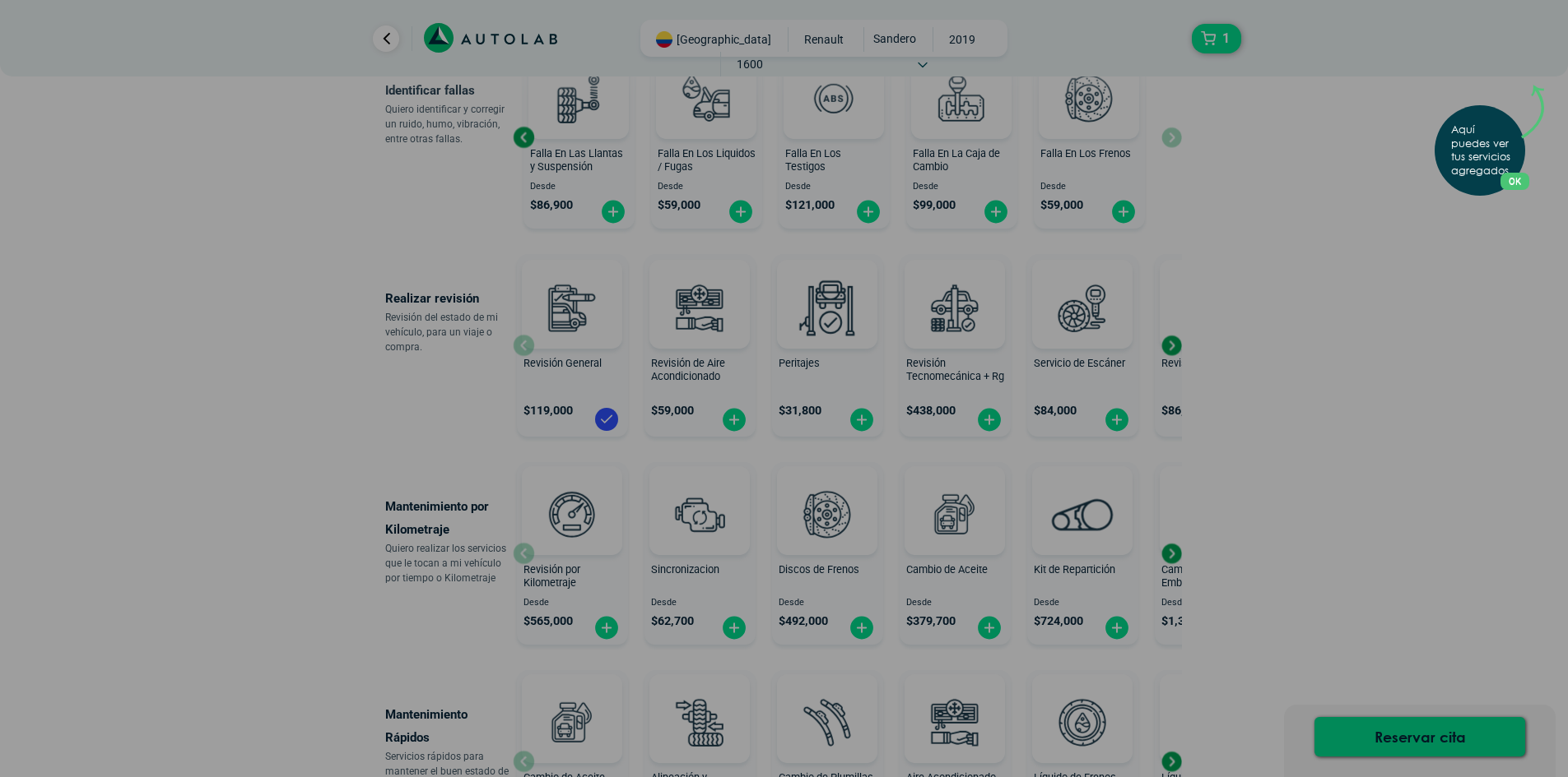
scroll to position [411, 0]
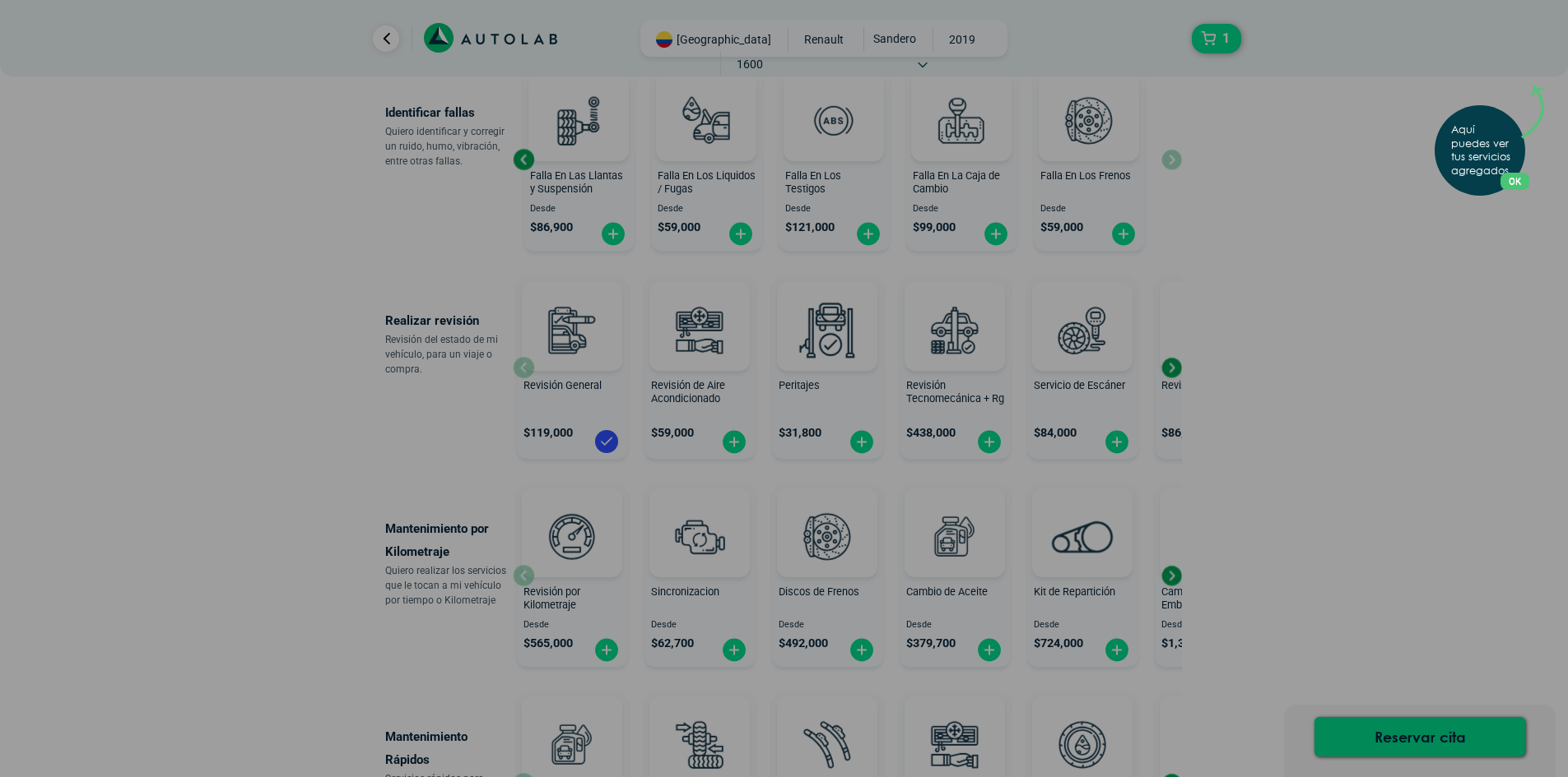
click at [1405, 735] on div "Aquí puedes ver tus servicios agregados. OK .aex,.bex{fill:none!important;strok…" at bounding box center [784, 388] width 1568 height 777
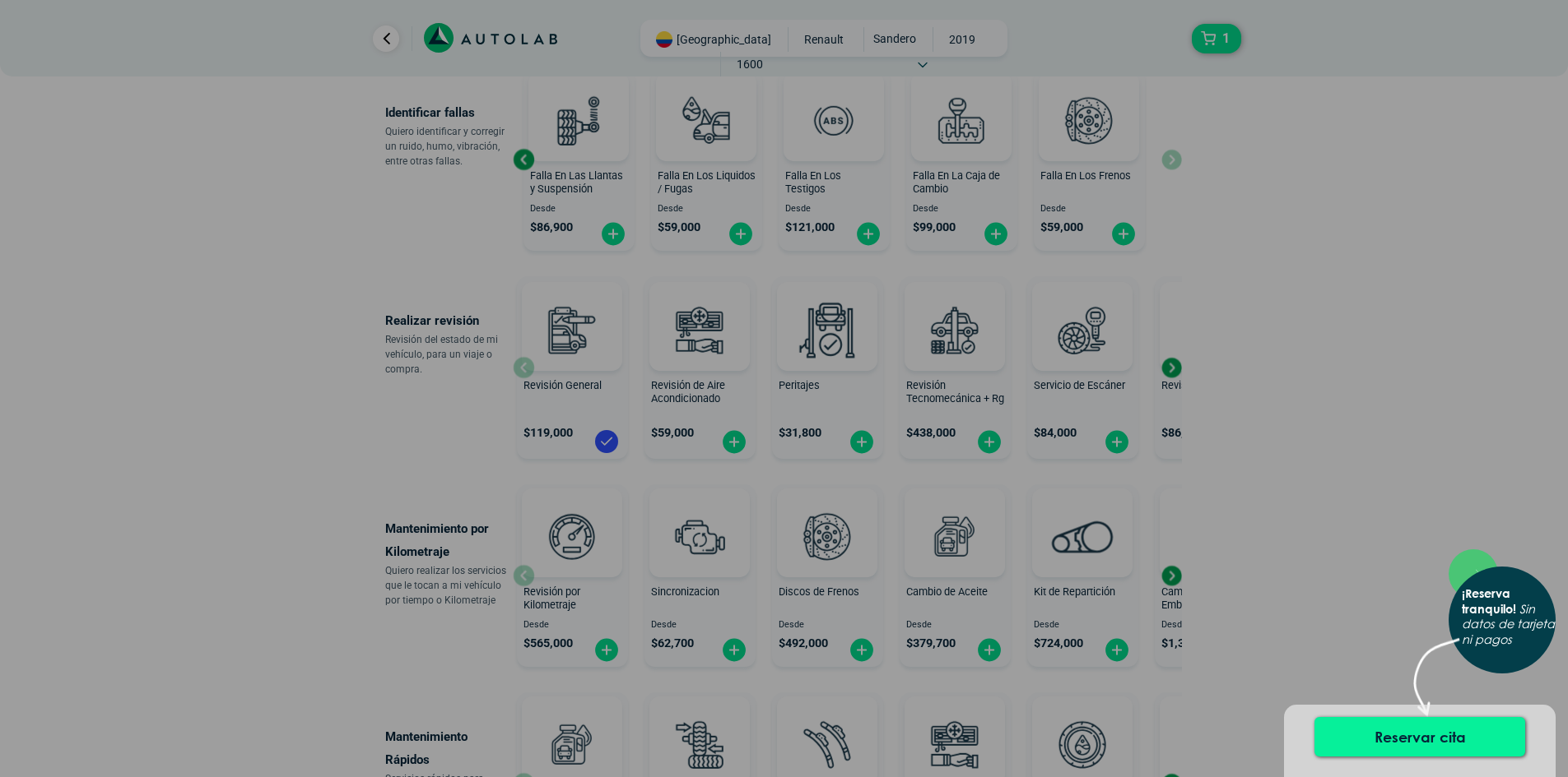
click at [1407, 736] on button "Reservar cita" at bounding box center [1419, 737] width 211 height 40
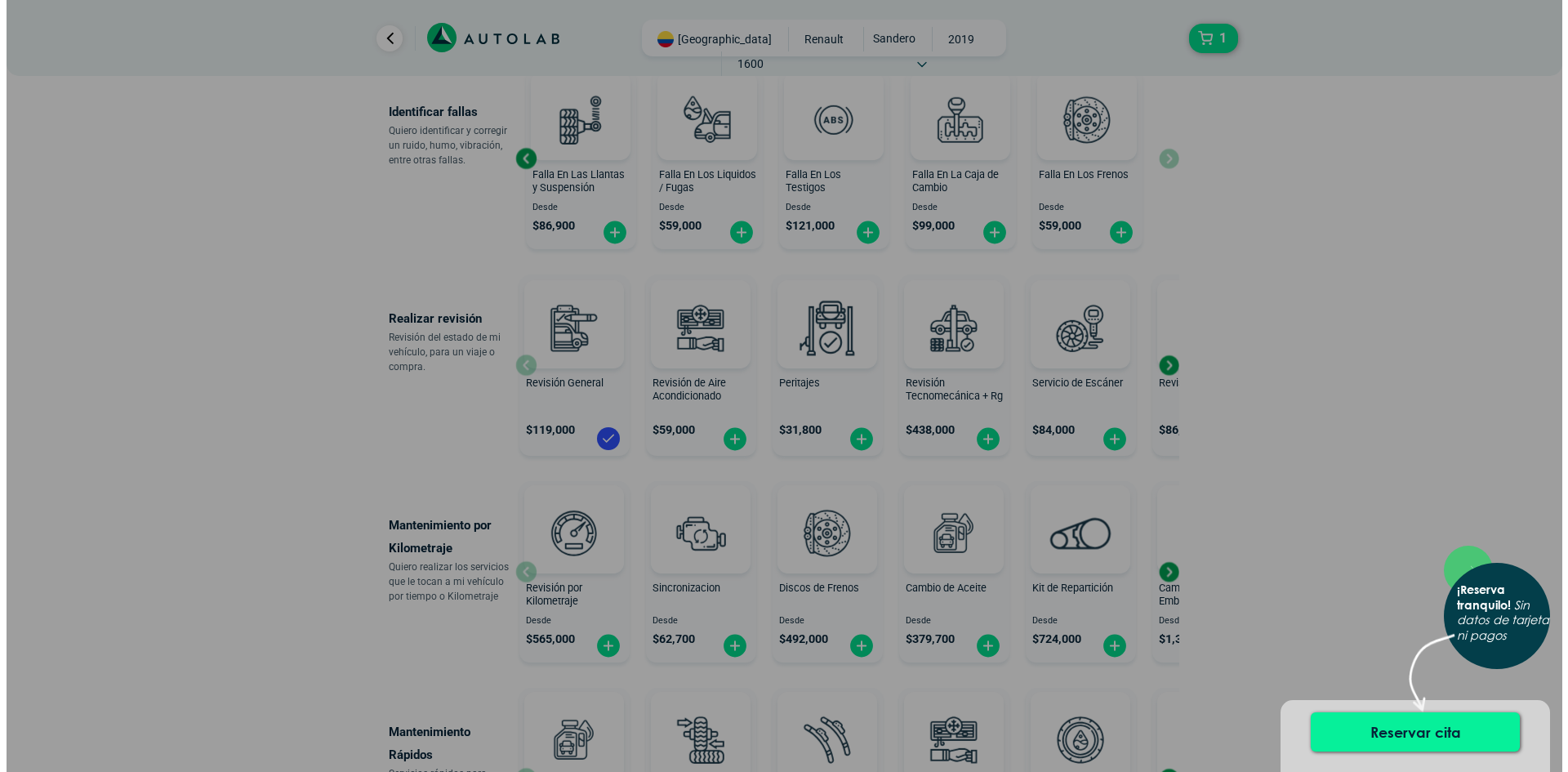
scroll to position [0, 0]
